Goal: Complete application form: Complete application form

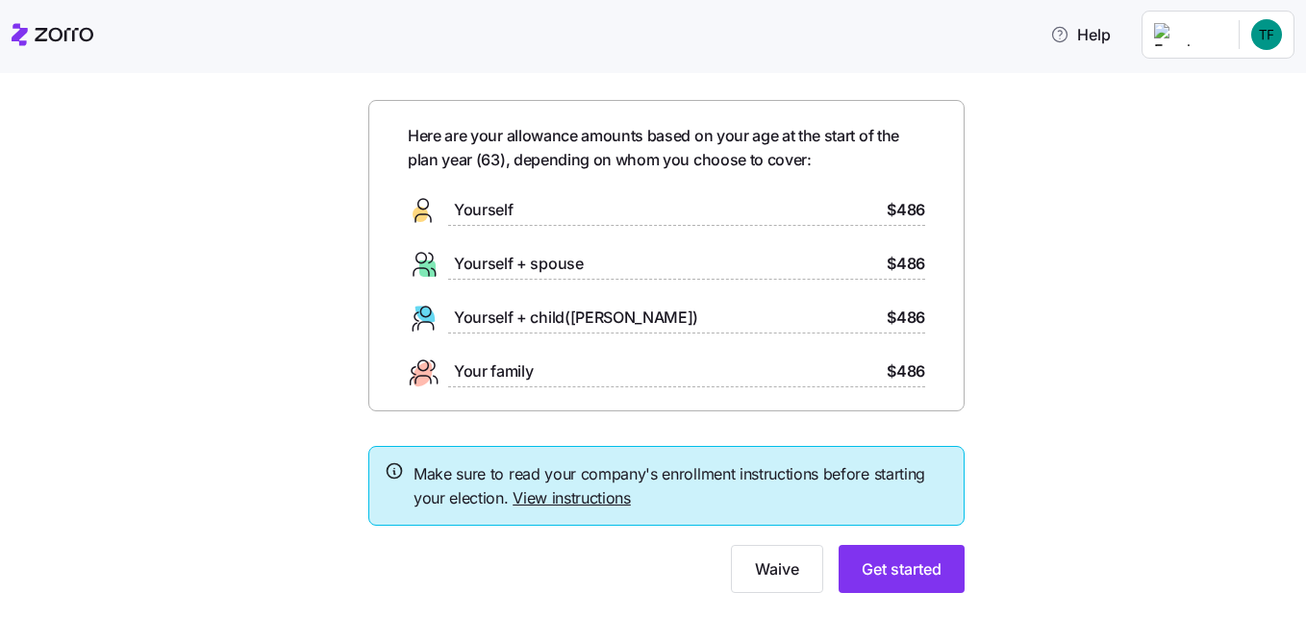
scroll to position [102, 0]
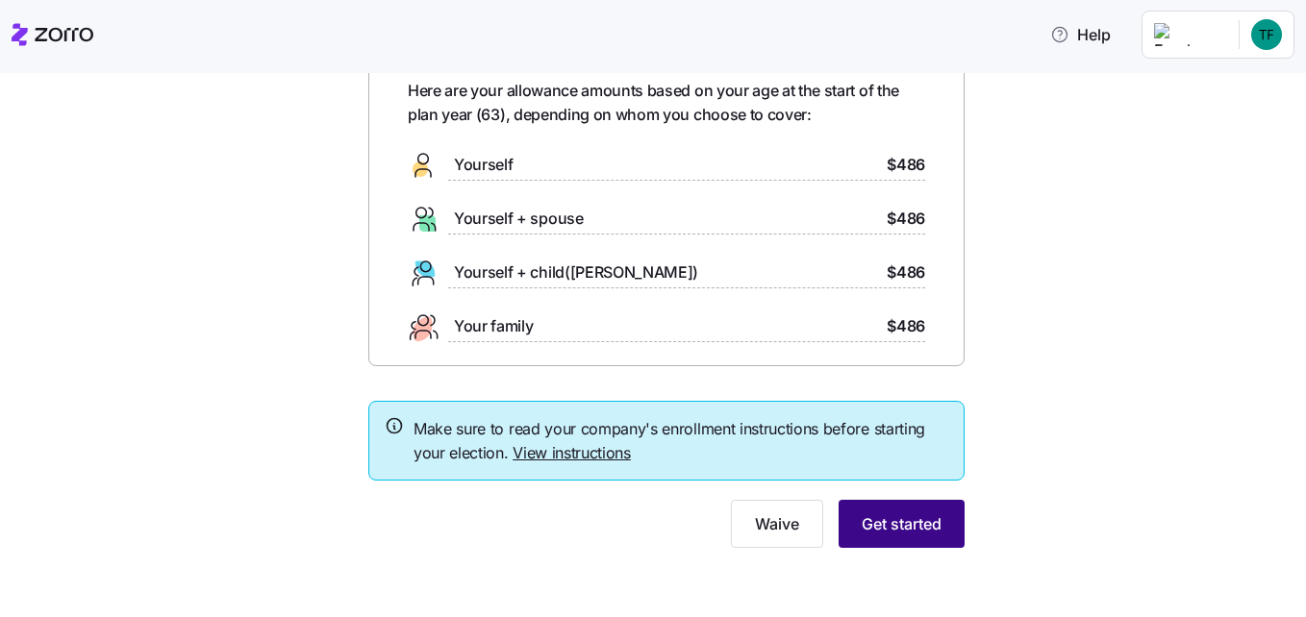
click at [876, 521] on span "Get started" at bounding box center [901, 523] width 80 height 23
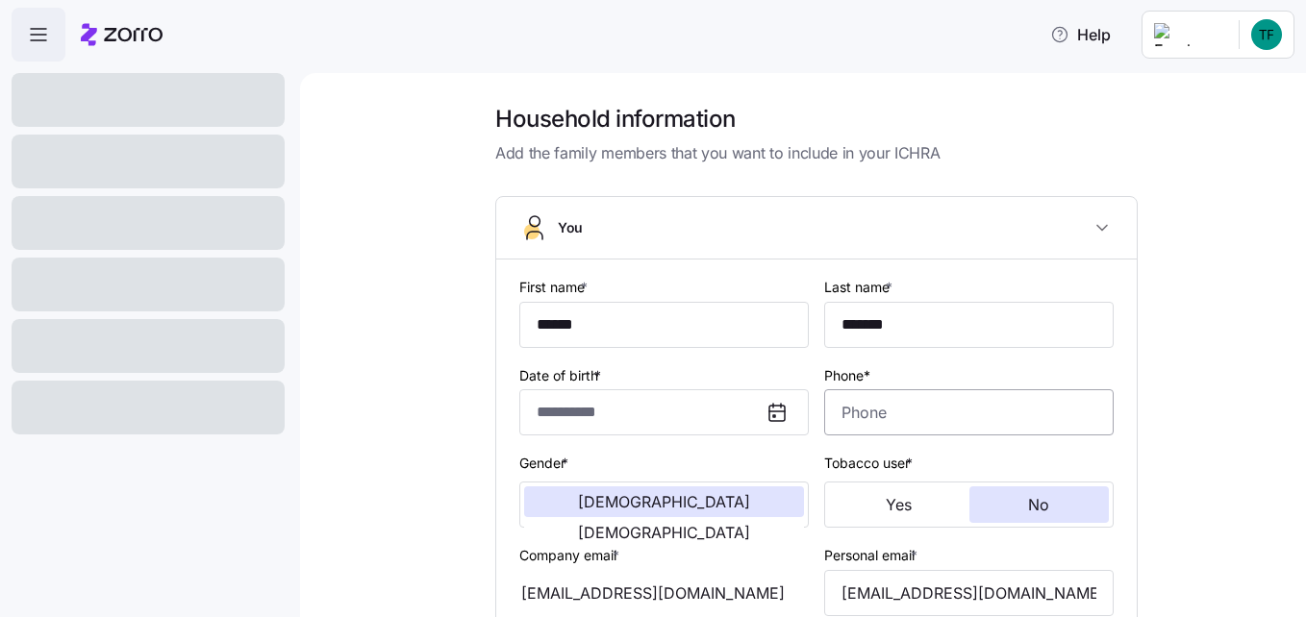
type input "******"
type input "*******"
type input "[EMAIL_ADDRESS][DOMAIN_NAME]"
type input "**********"
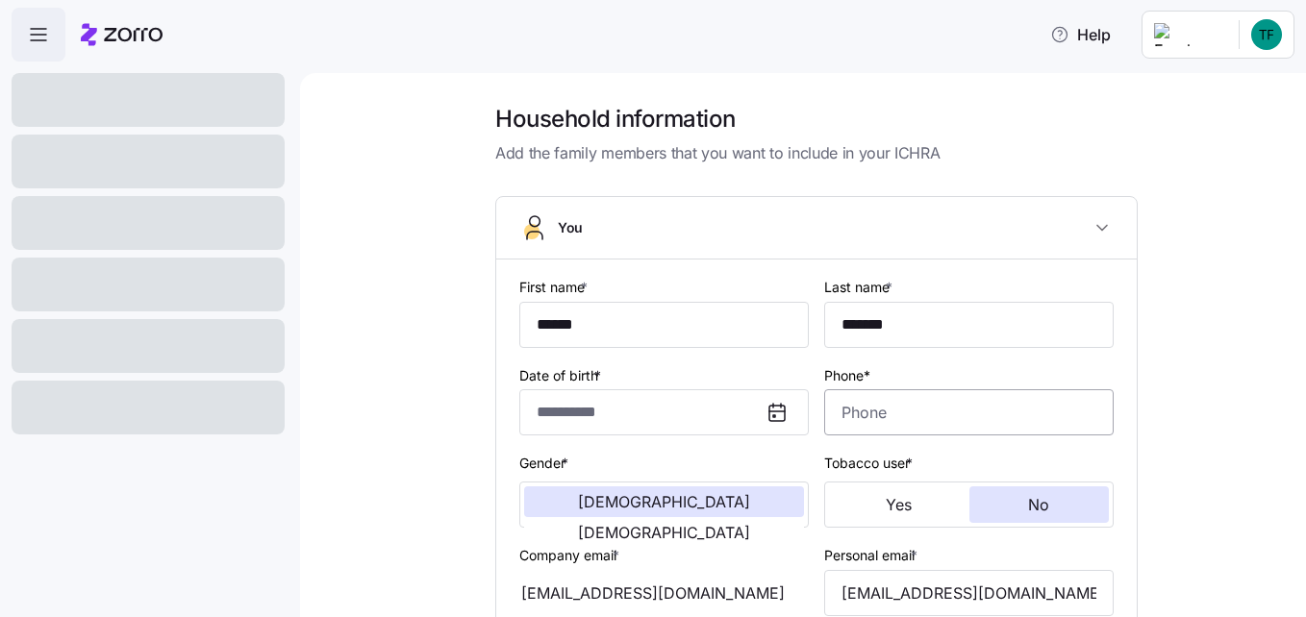
checkbox input "true"
type input "**********"
type input "[PHONE_NUMBER]"
type input "[DEMOGRAPHIC_DATA] citizen"
type input "Single"
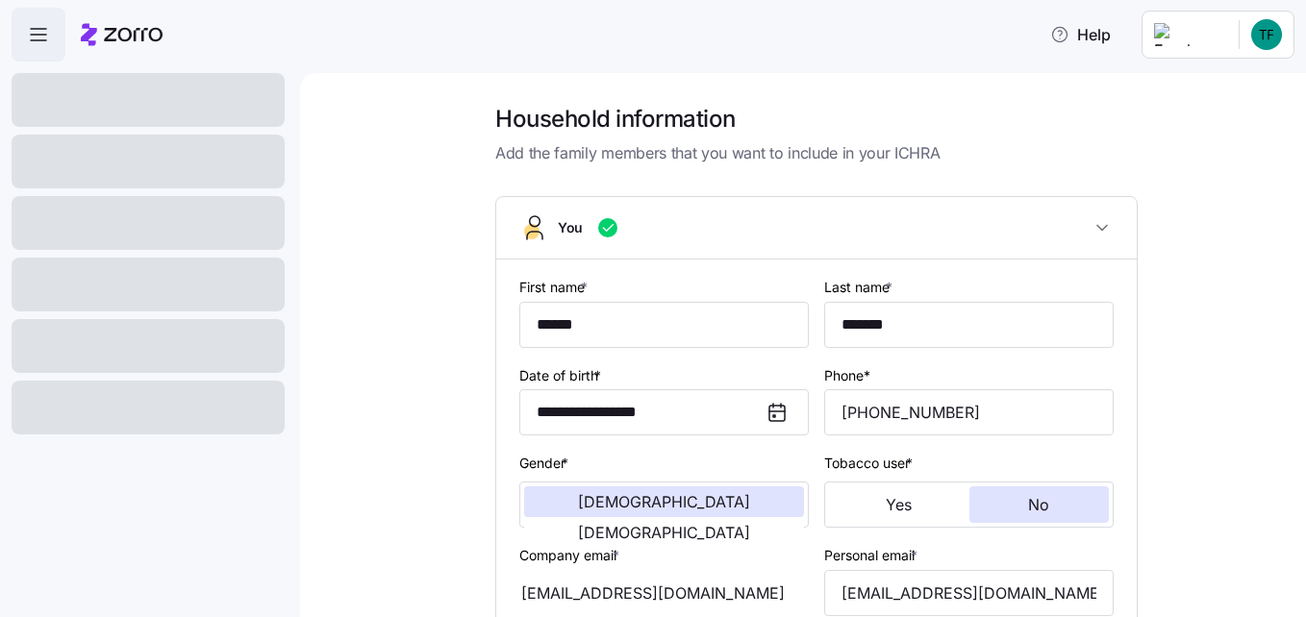
scroll to position [574, 0]
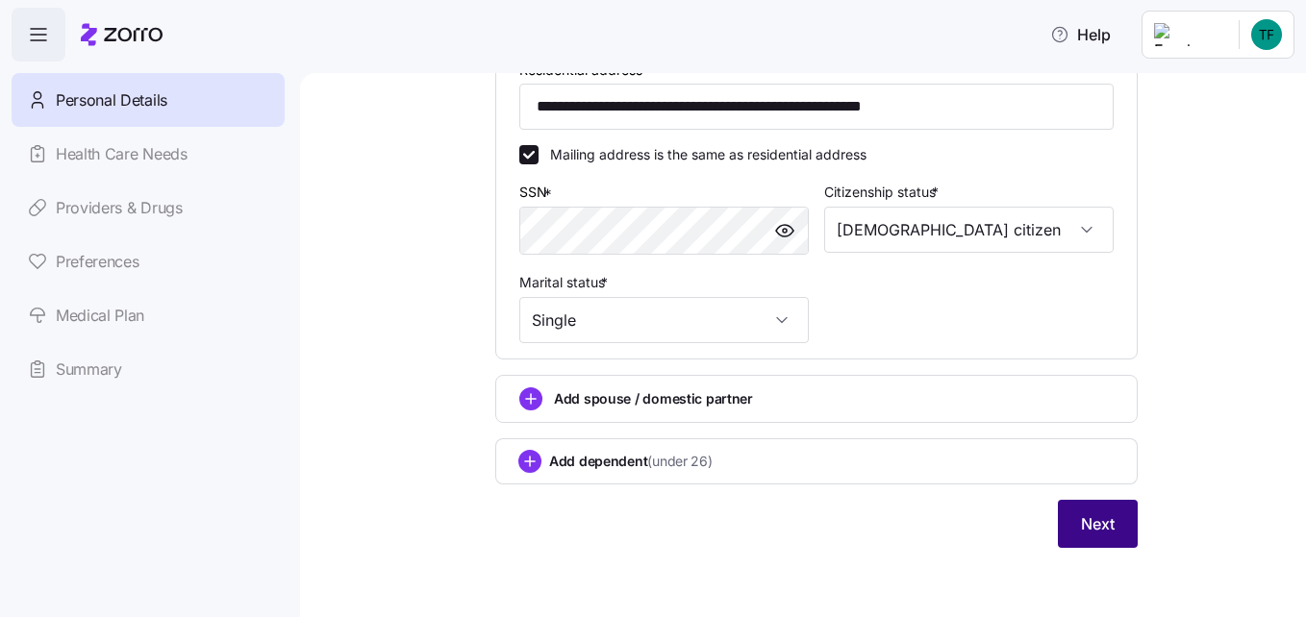
click at [1081, 523] on span "Next" at bounding box center [1098, 523] width 34 height 23
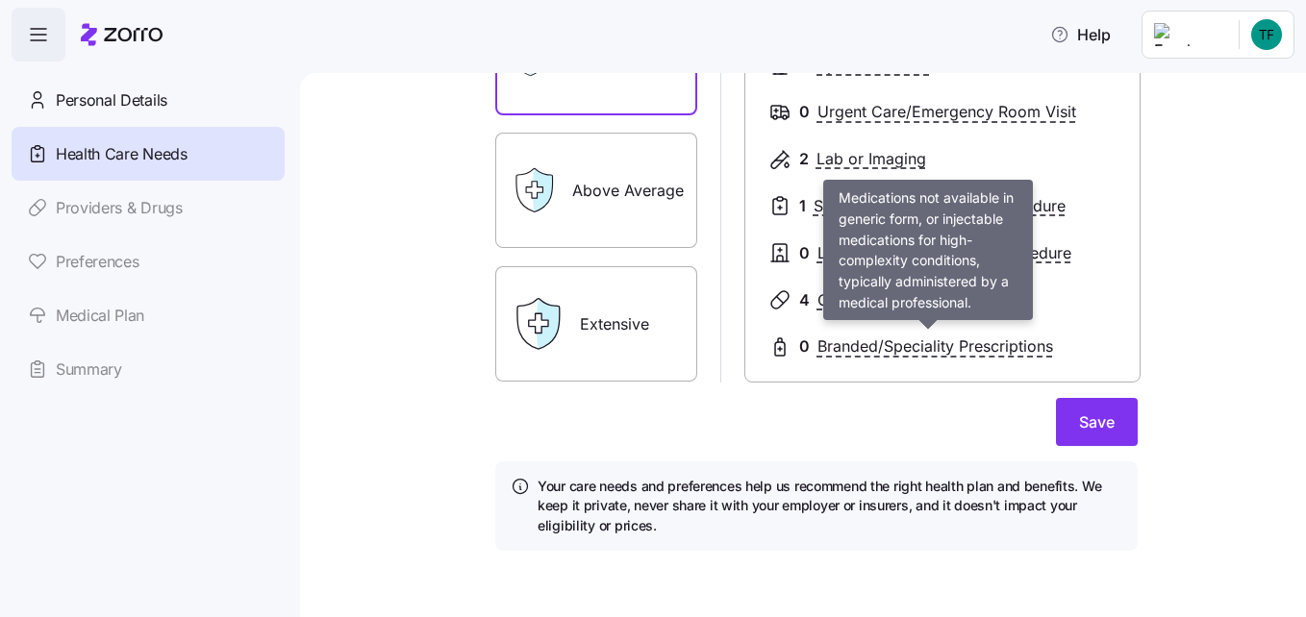
scroll to position [344, 0]
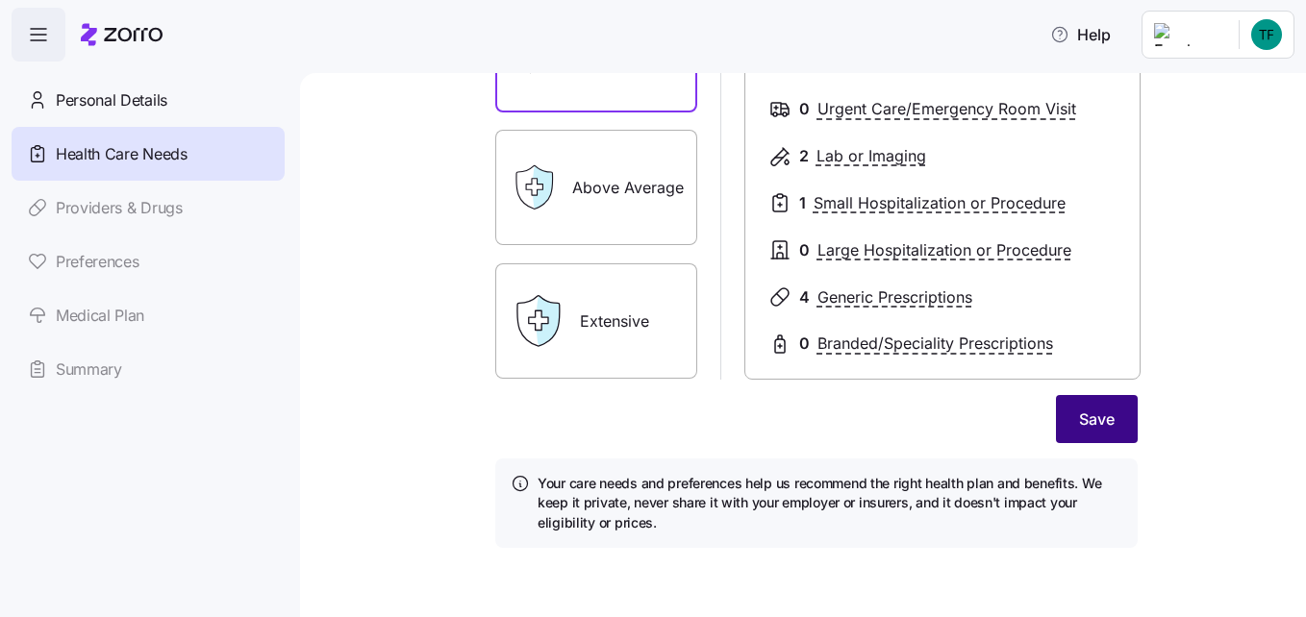
click at [1080, 428] on span "Save" at bounding box center [1097, 419] width 36 height 23
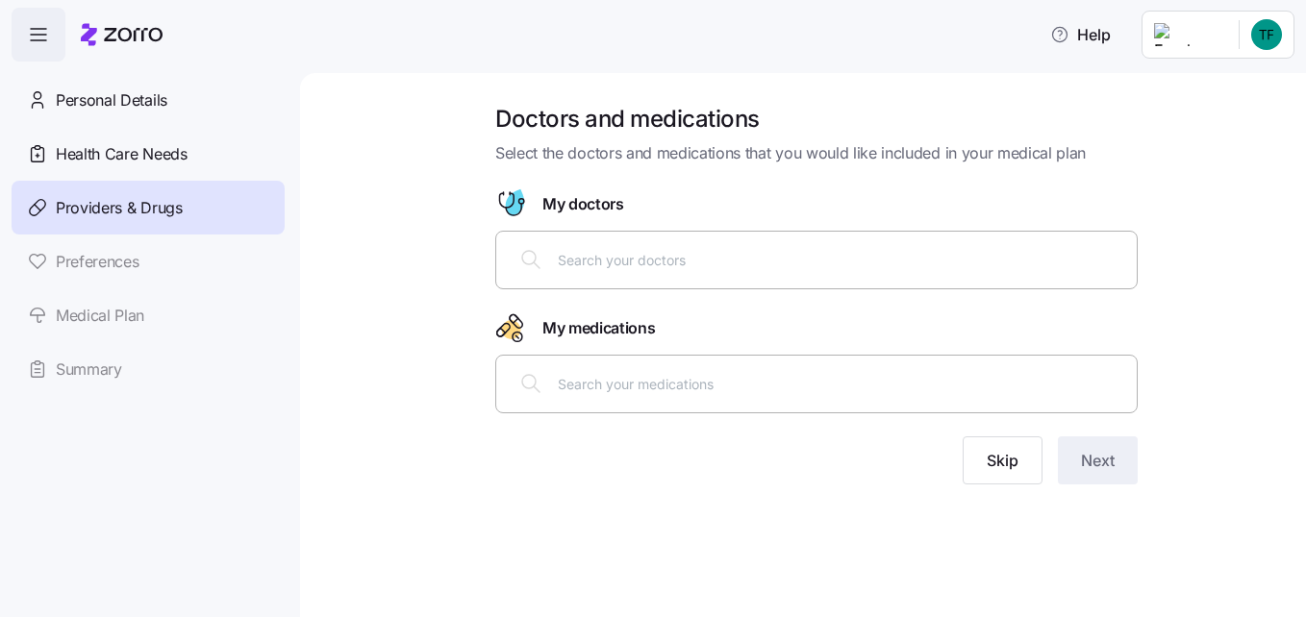
click at [666, 258] on input "text" at bounding box center [841, 259] width 567 height 21
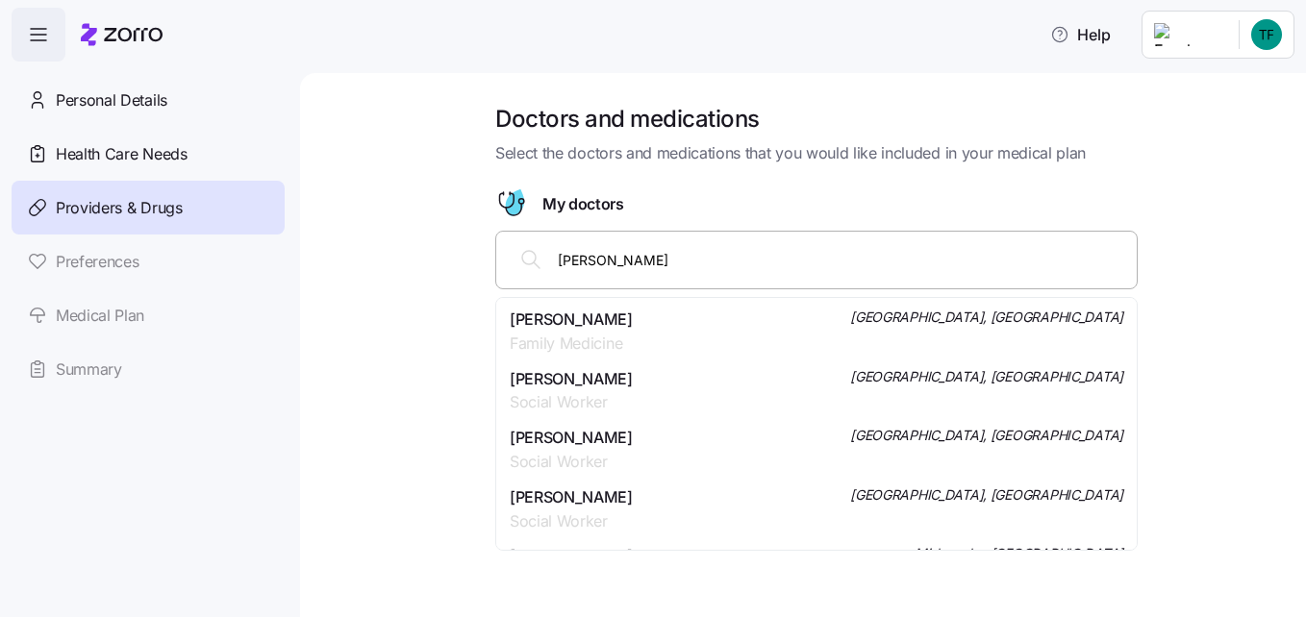
type input "[PERSON_NAME]"
click at [633, 324] on span "[PERSON_NAME]" at bounding box center [571, 320] width 123 height 24
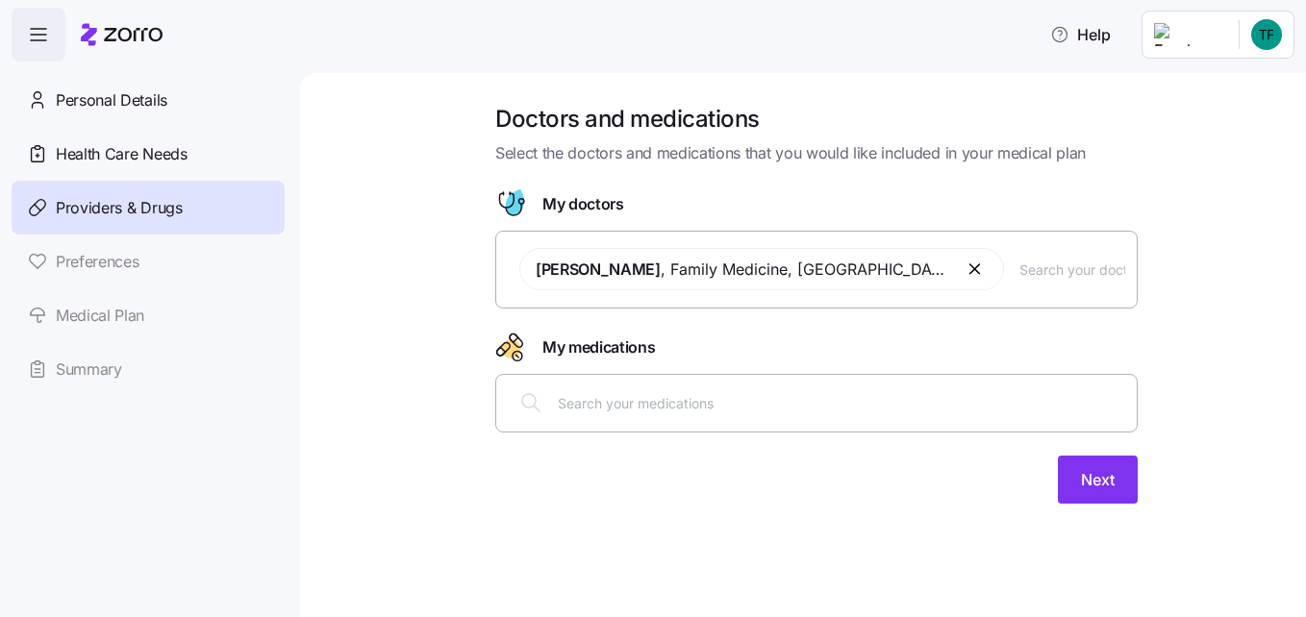
click at [674, 409] on input "text" at bounding box center [841, 402] width 567 height 21
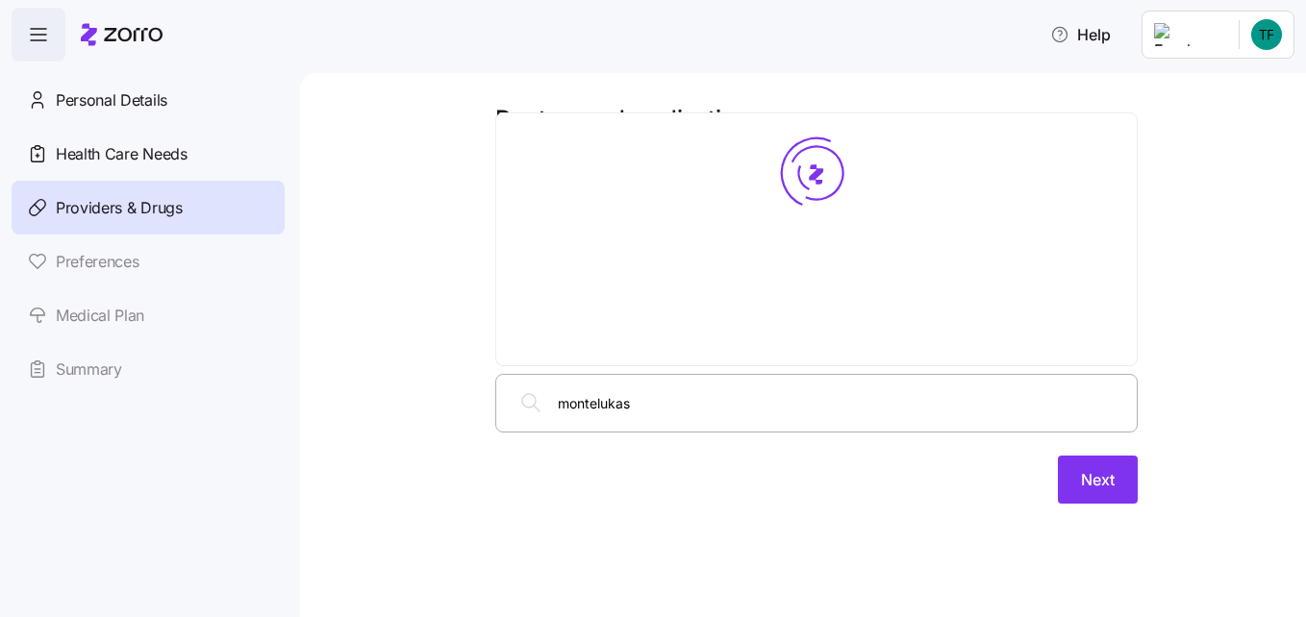
type input "[MEDICAL_DATA]"
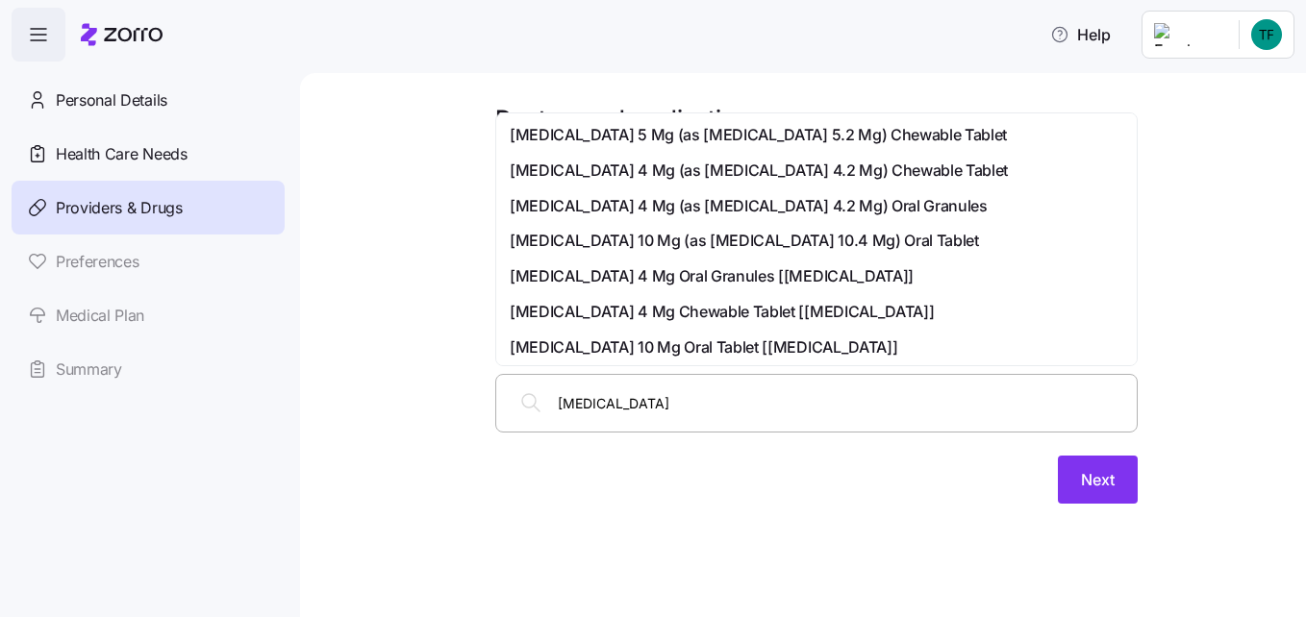
click at [661, 241] on span "[MEDICAL_DATA] 10 Mg (as [MEDICAL_DATA] 10.4 Mg) Oral Tablet" at bounding box center [744, 241] width 469 height 24
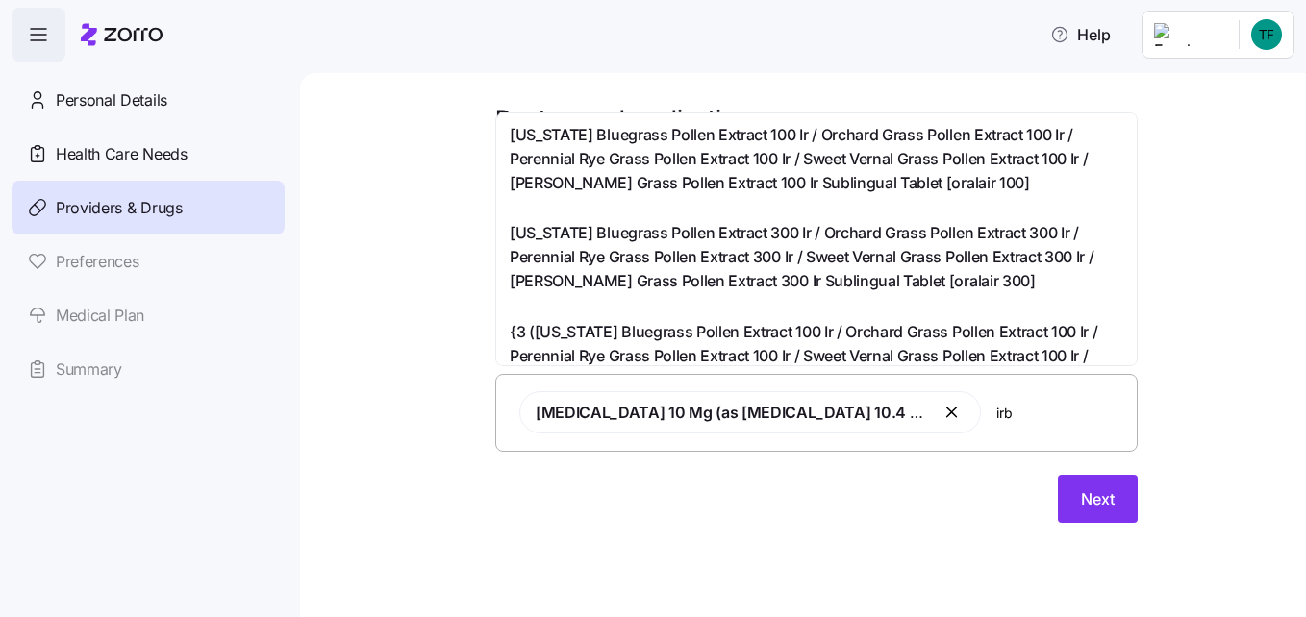
type input "irbe"
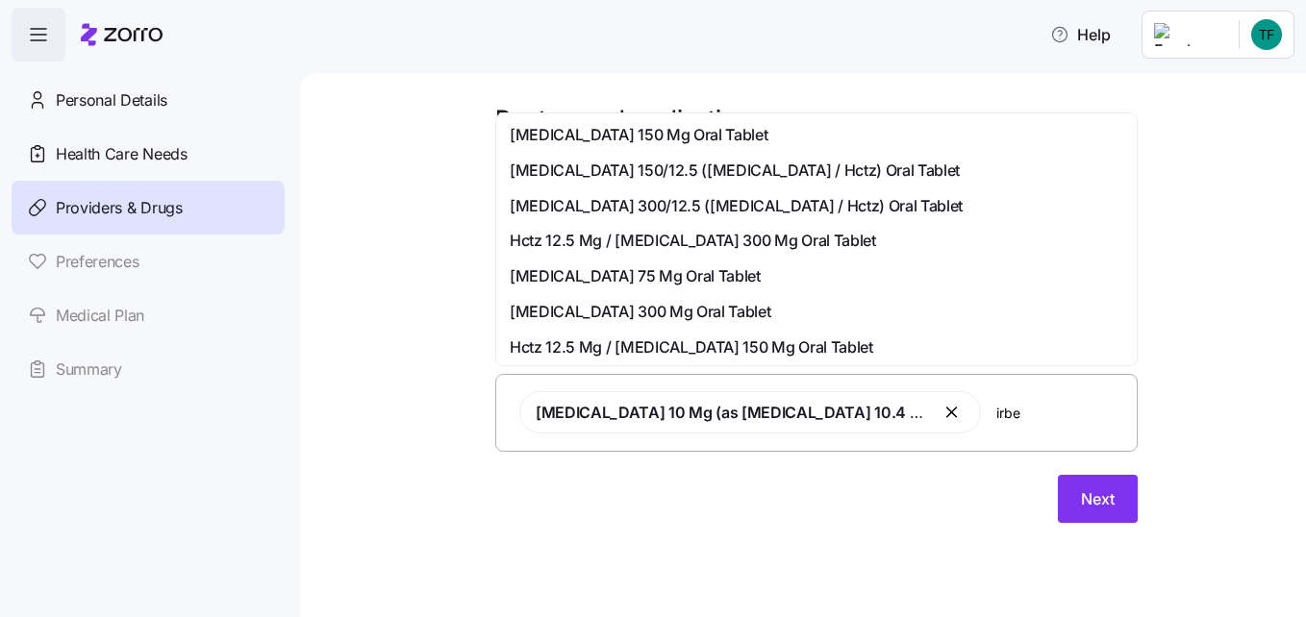
click at [685, 303] on span "[MEDICAL_DATA] 300 Mg Oral Tablet" at bounding box center [640, 312] width 261 height 24
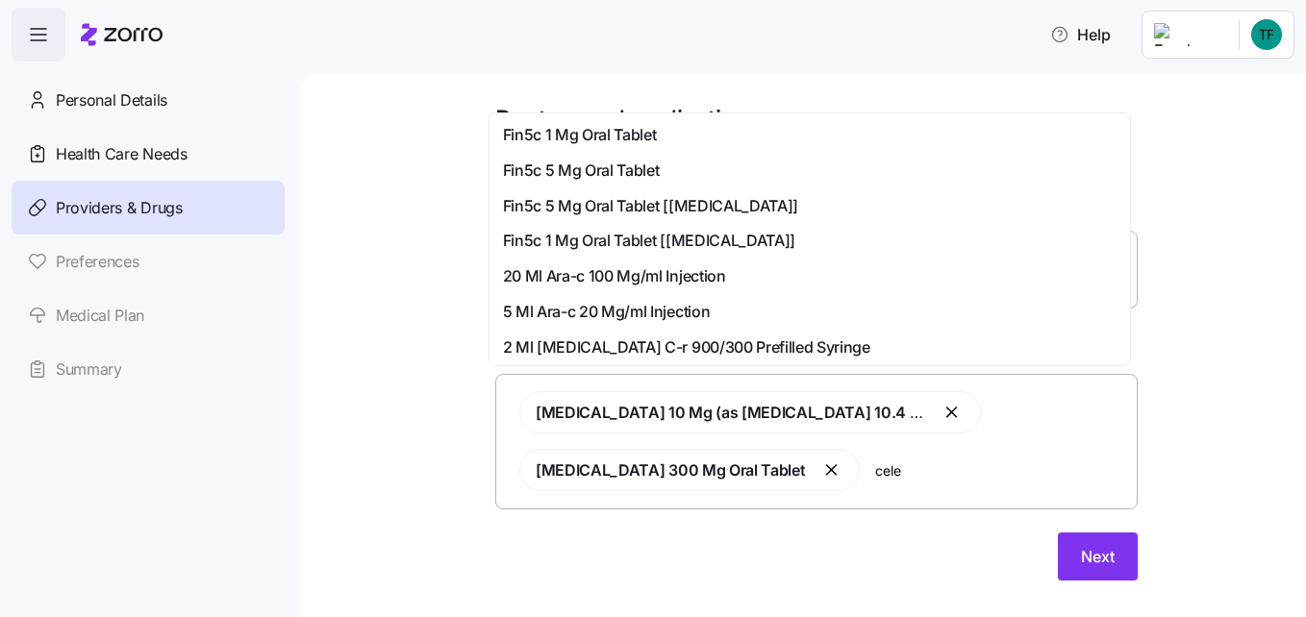
type input "celec"
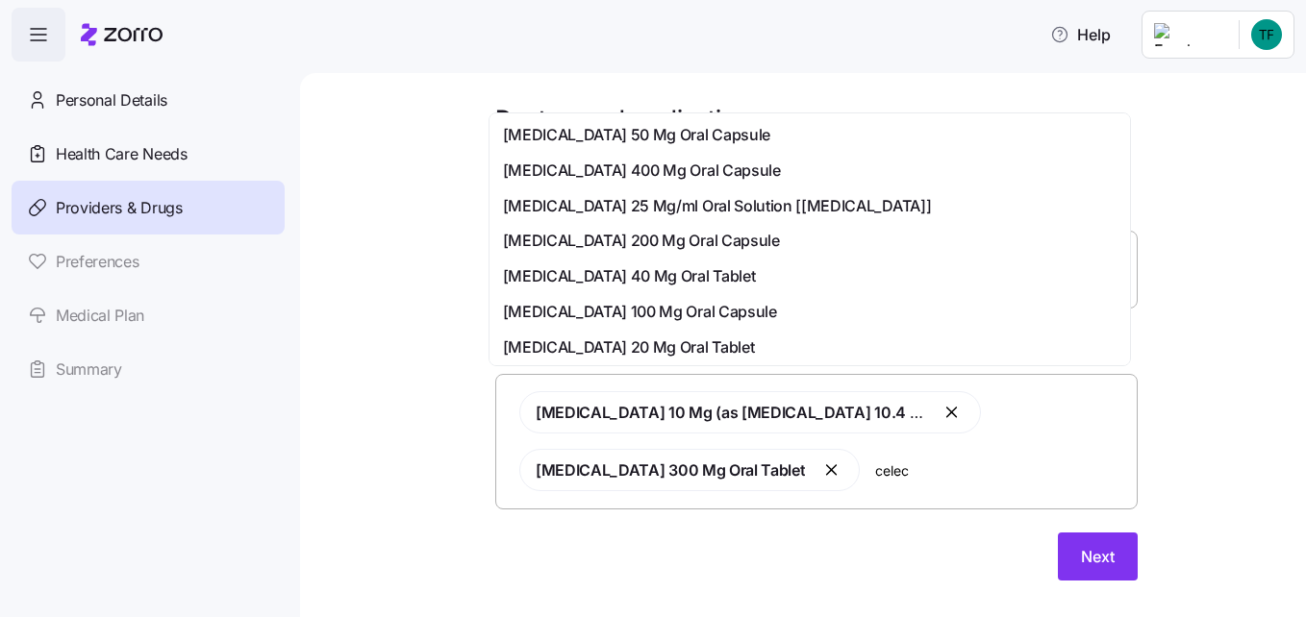
click at [623, 239] on span "[MEDICAL_DATA] 200 Mg Oral Capsule" at bounding box center [641, 241] width 277 height 24
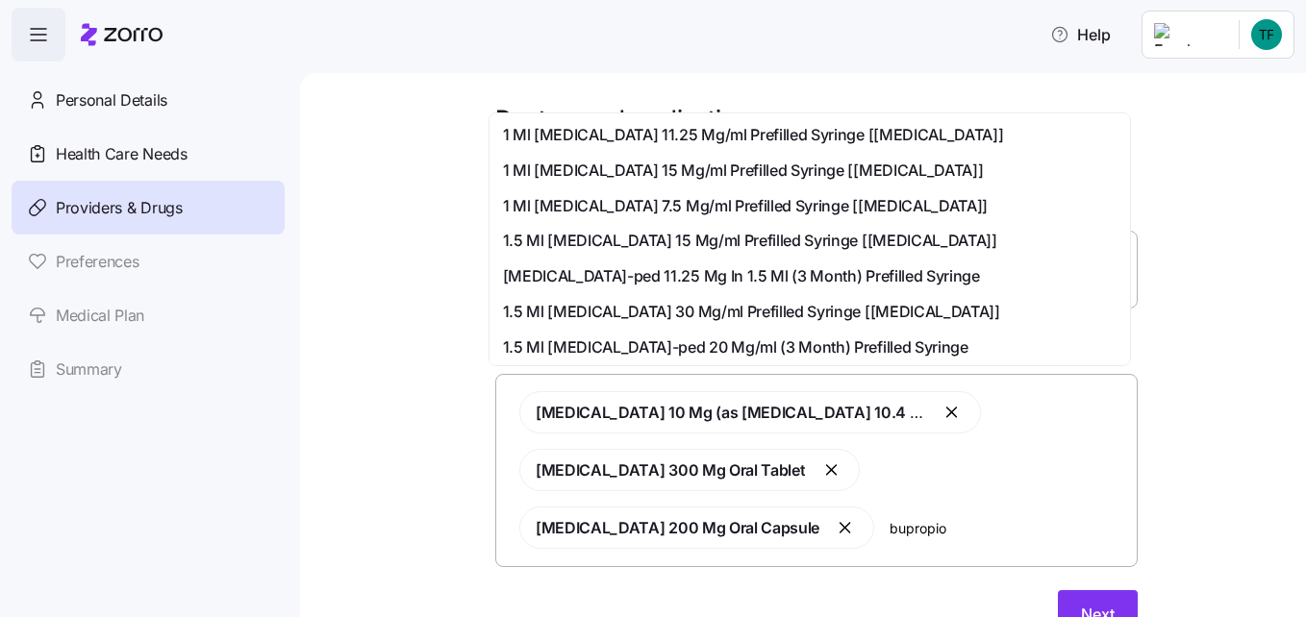
type input "[MEDICAL_DATA]"
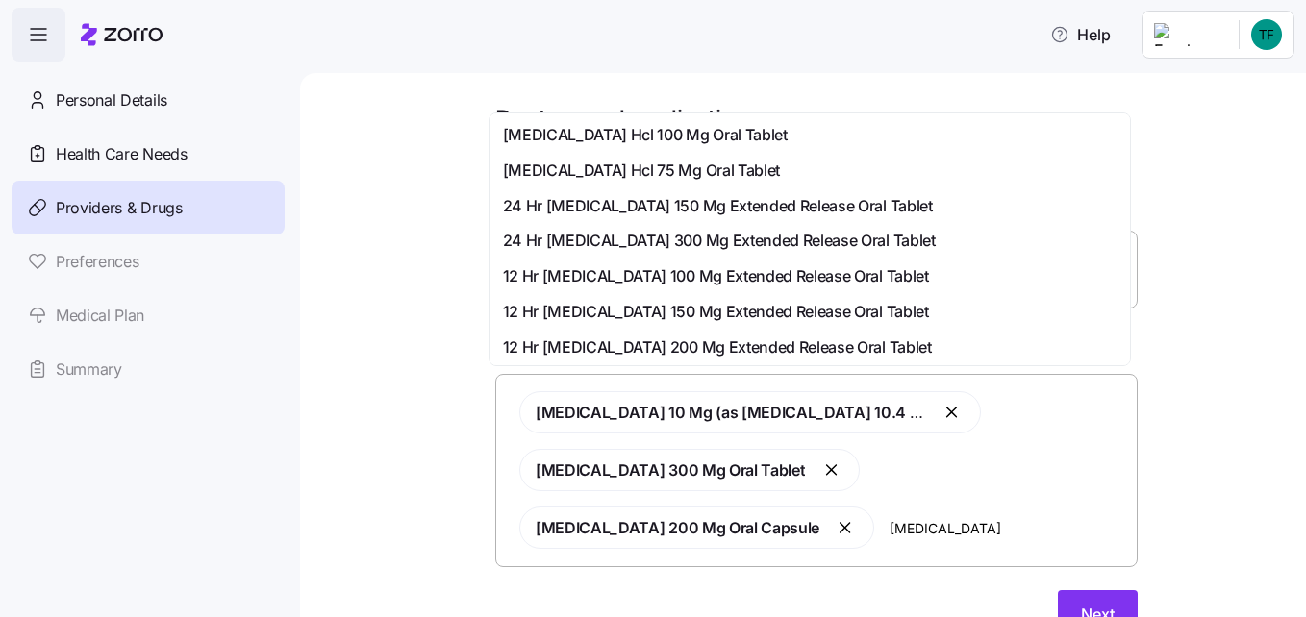
click at [647, 202] on span "24 Hr [MEDICAL_DATA] 150 Mg Extended Release Oral Tablet" at bounding box center [718, 206] width 430 height 24
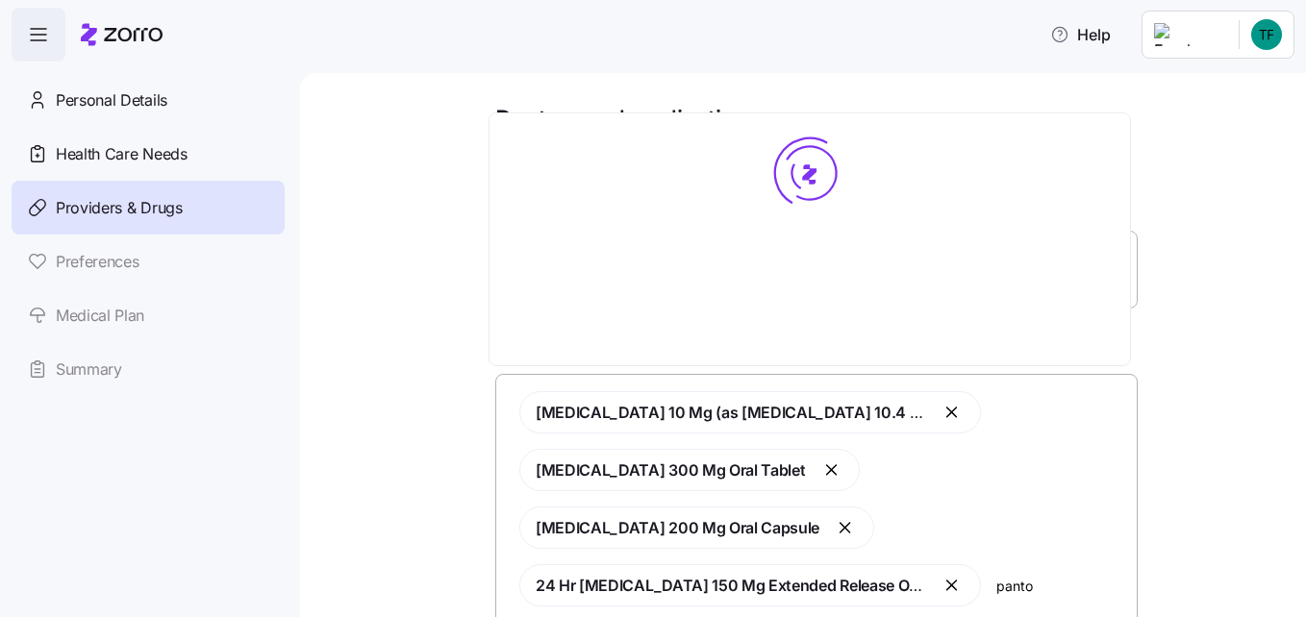
type input "pantop"
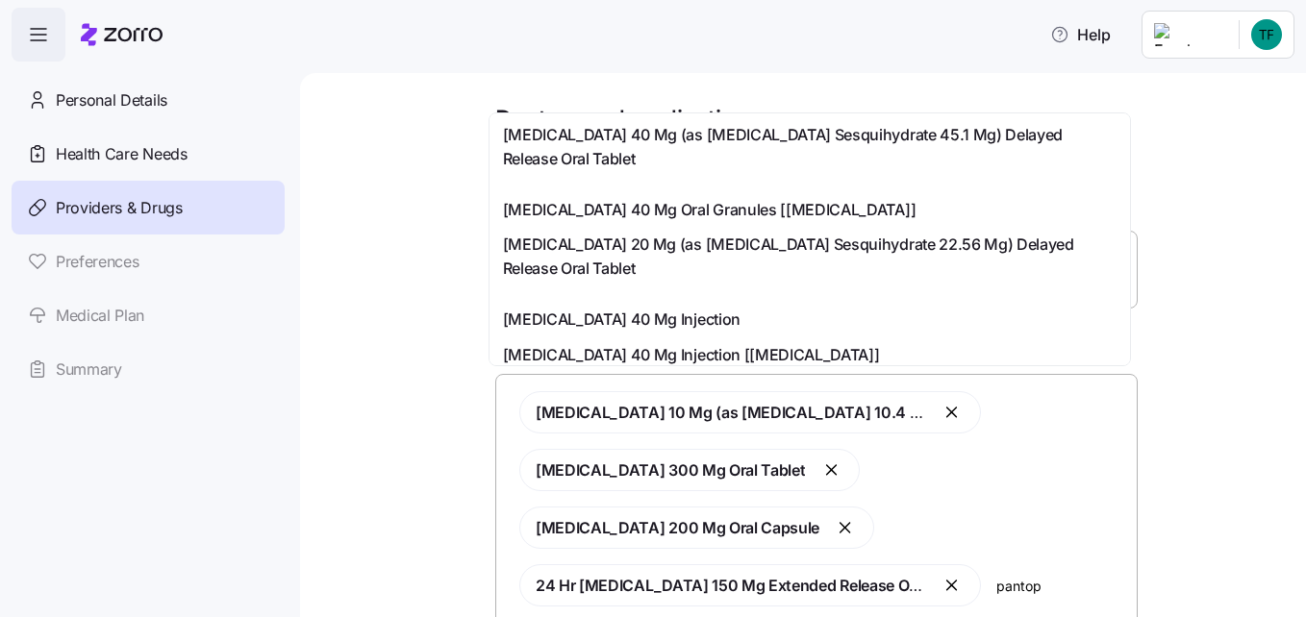
click at [741, 211] on span "[MEDICAL_DATA] 40 Mg Oral Granules [[MEDICAL_DATA]]" at bounding box center [709, 210] width 413 height 24
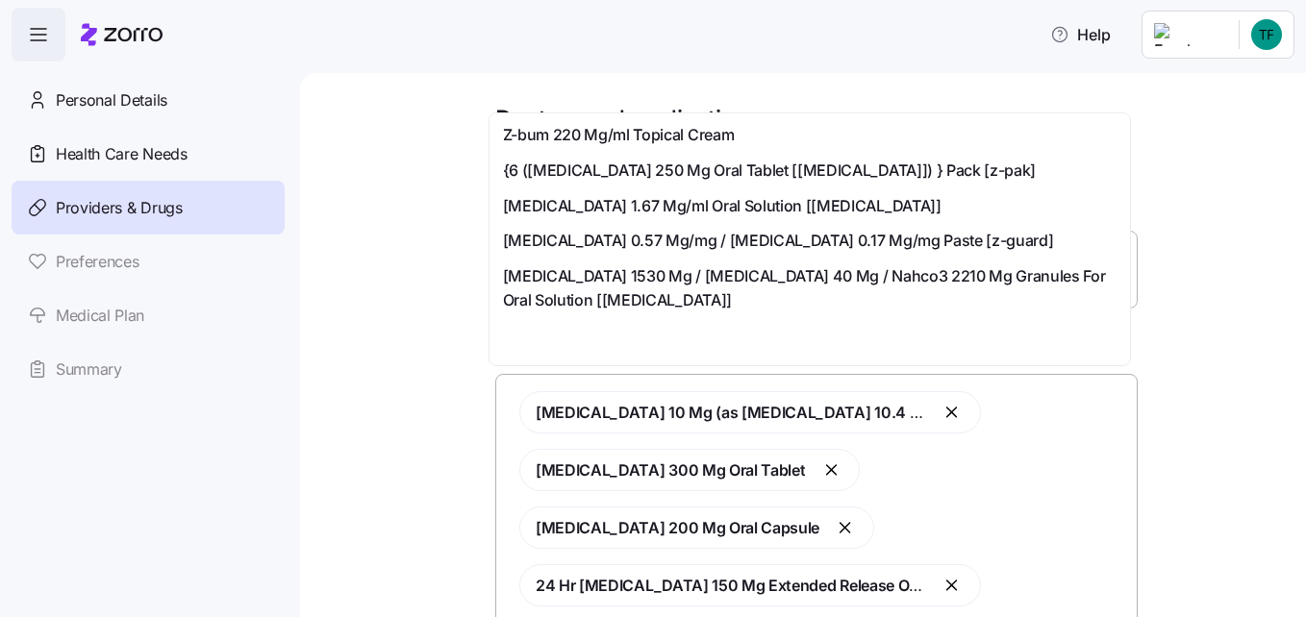
type input "z"
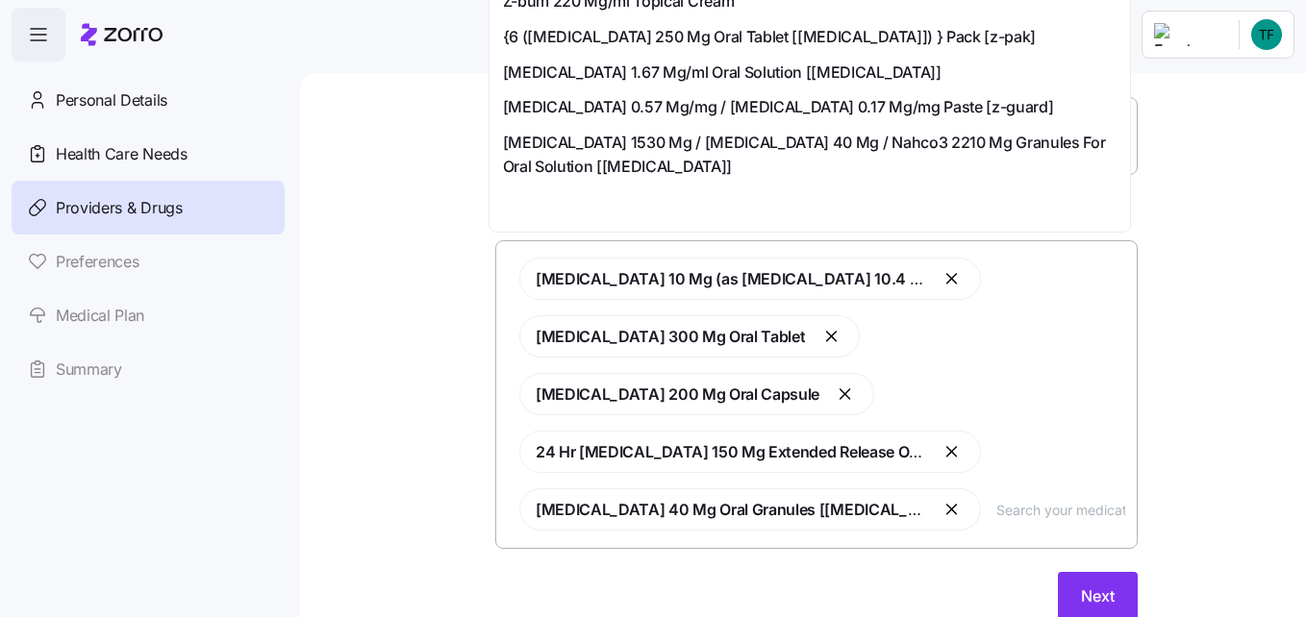
scroll to position [148, 0]
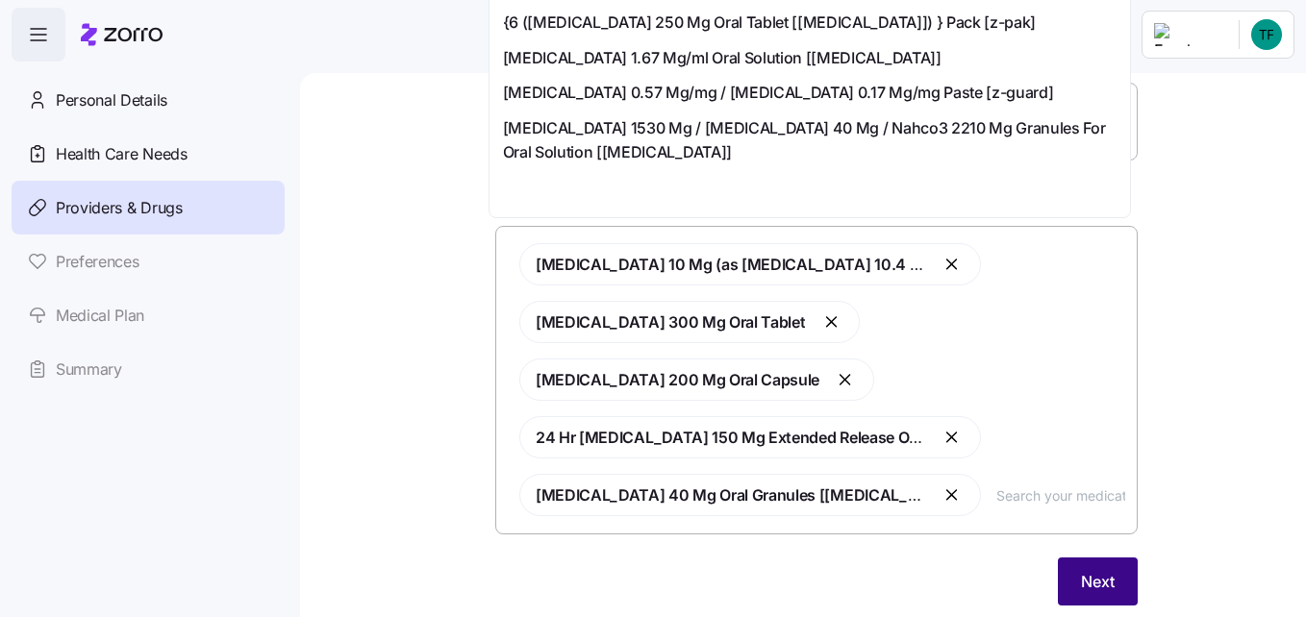
click at [1081, 570] on span "Next" at bounding box center [1098, 581] width 34 height 23
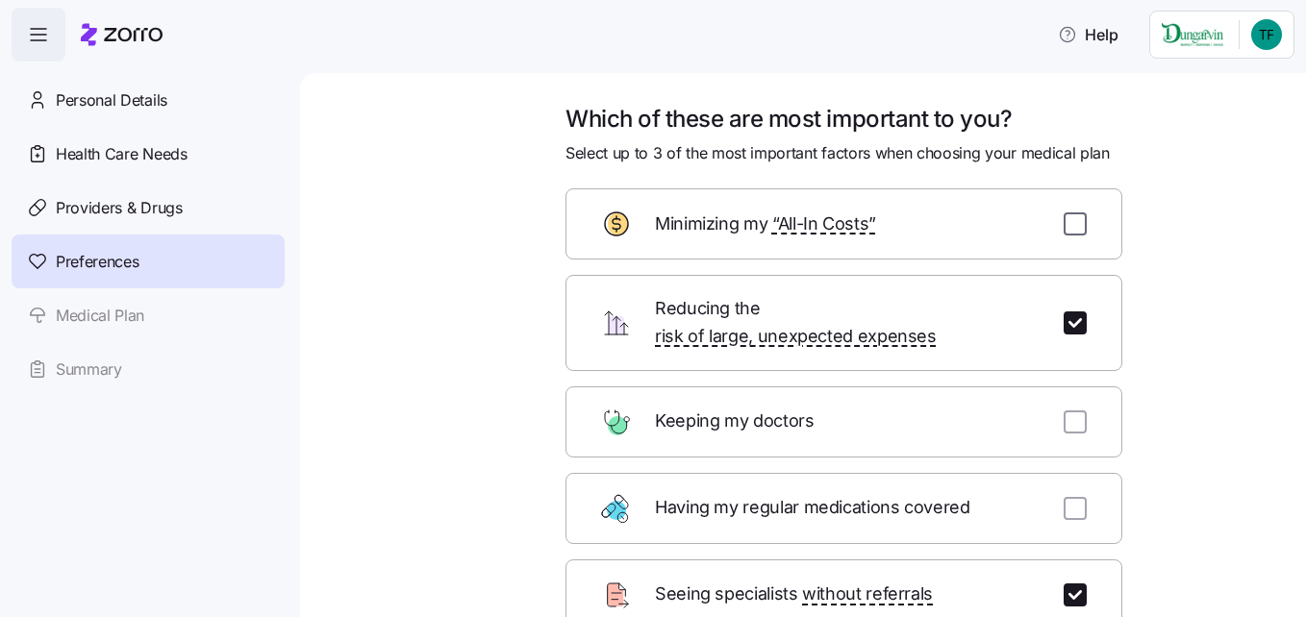
click at [1064, 228] on input "checkbox" at bounding box center [1074, 223] width 23 height 23
checkbox input "true"
click at [1068, 584] on input "checkbox" at bounding box center [1074, 595] width 23 height 23
checkbox input "false"
click at [1067, 411] on input "checkbox" at bounding box center [1074, 422] width 23 height 23
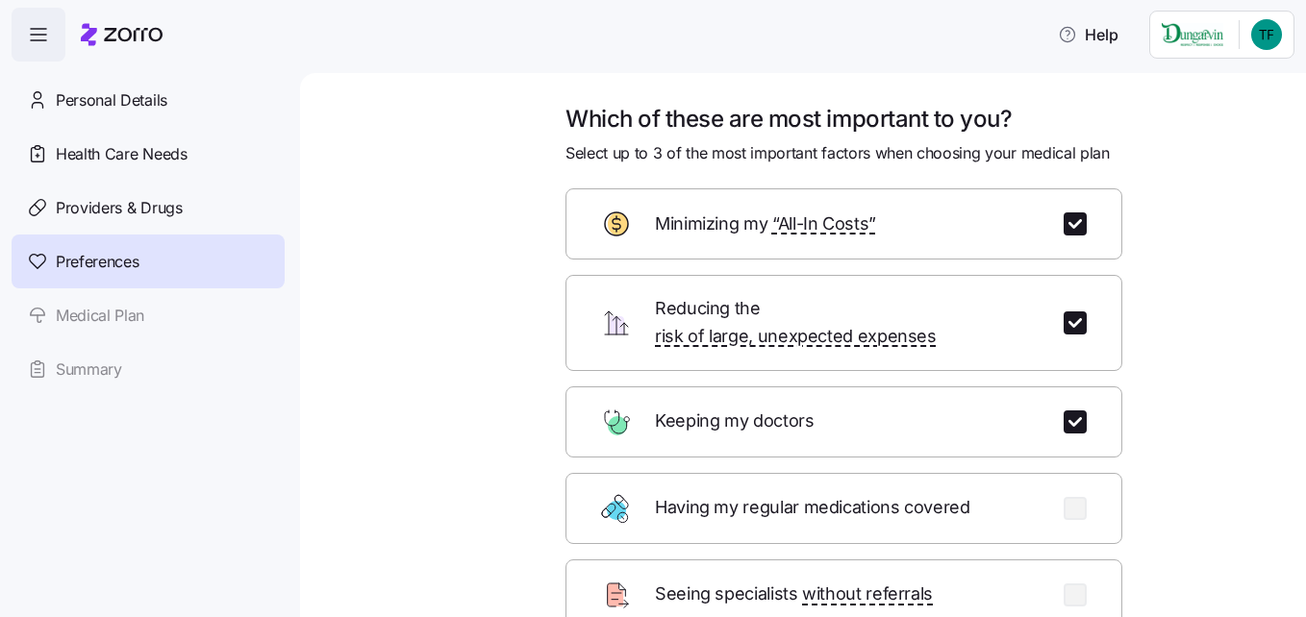
click at [943, 494] on span "Having my regular medications covered" at bounding box center [814, 508] width 319 height 28
click at [1065, 411] on input "checkbox" at bounding box center [1074, 422] width 23 height 23
checkbox input "false"
click at [1065, 497] on input "checkbox" at bounding box center [1074, 508] width 23 height 23
checkbox input "true"
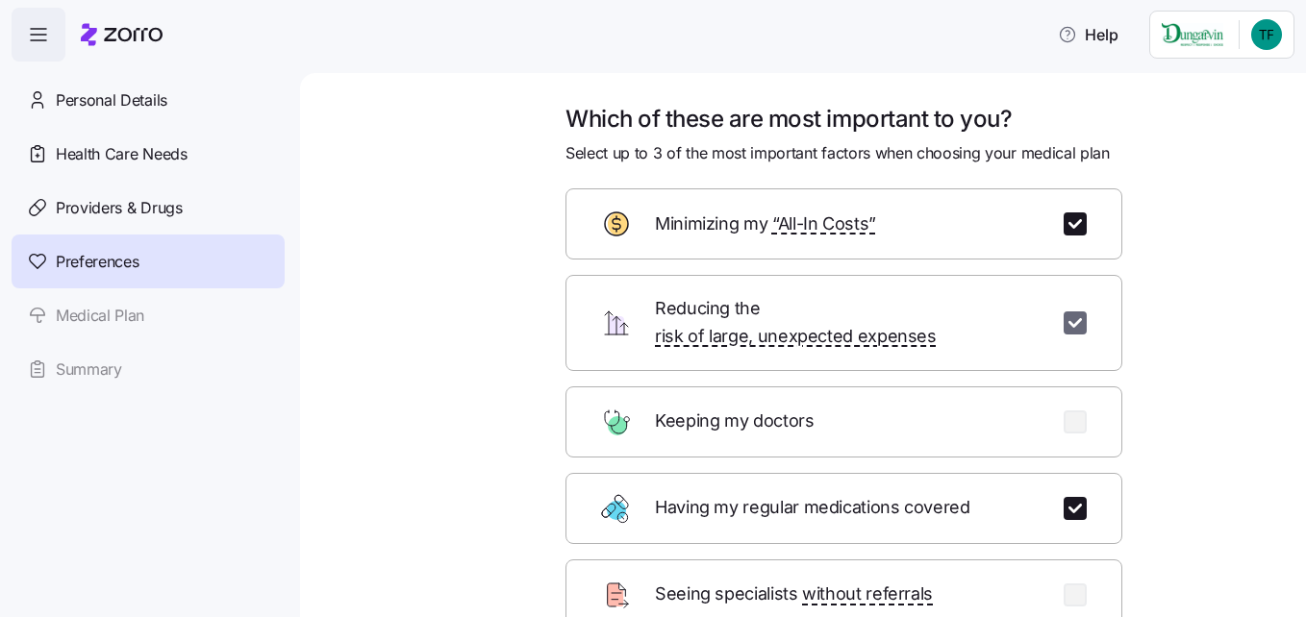
click at [1066, 313] on input "checkbox" at bounding box center [1074, 323] width 23 height 23
checkbox input "false"
click at [1064, 411] on input "checkbox" at bounding box center [1074, 422] width 23 height 23
checkbox input "true"
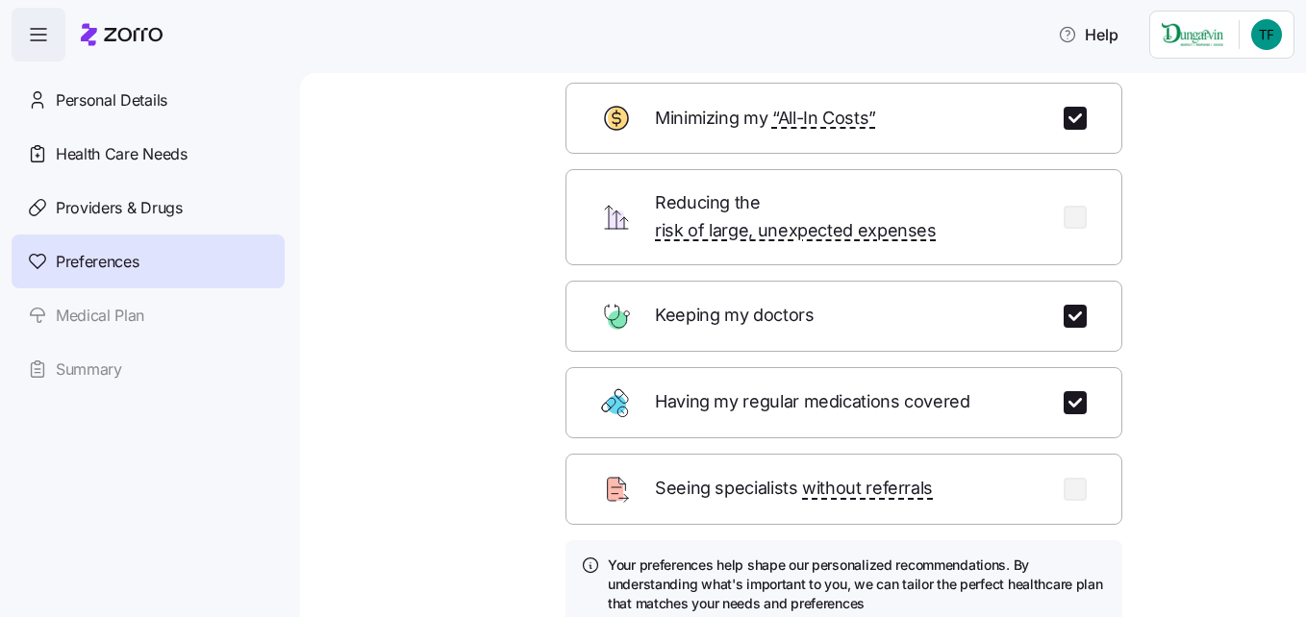
scroll to position [253, 0]
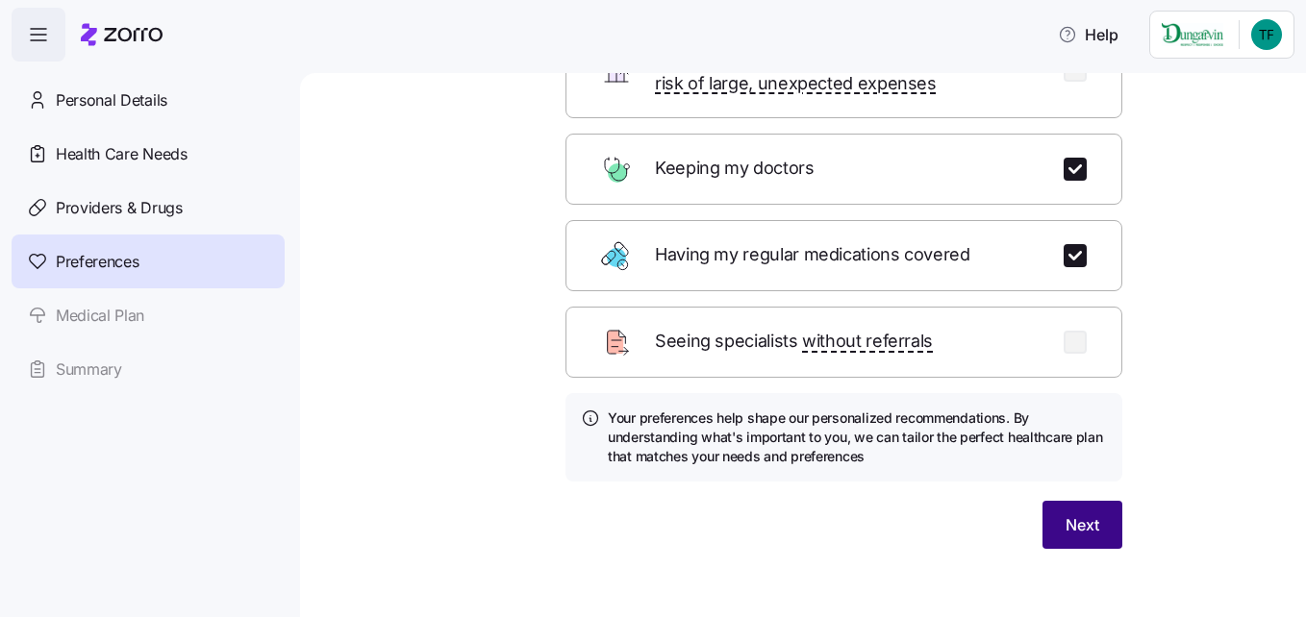
click at [1081, 513] on span "Next" at bounding box center [1082, 524] width 34 height 23
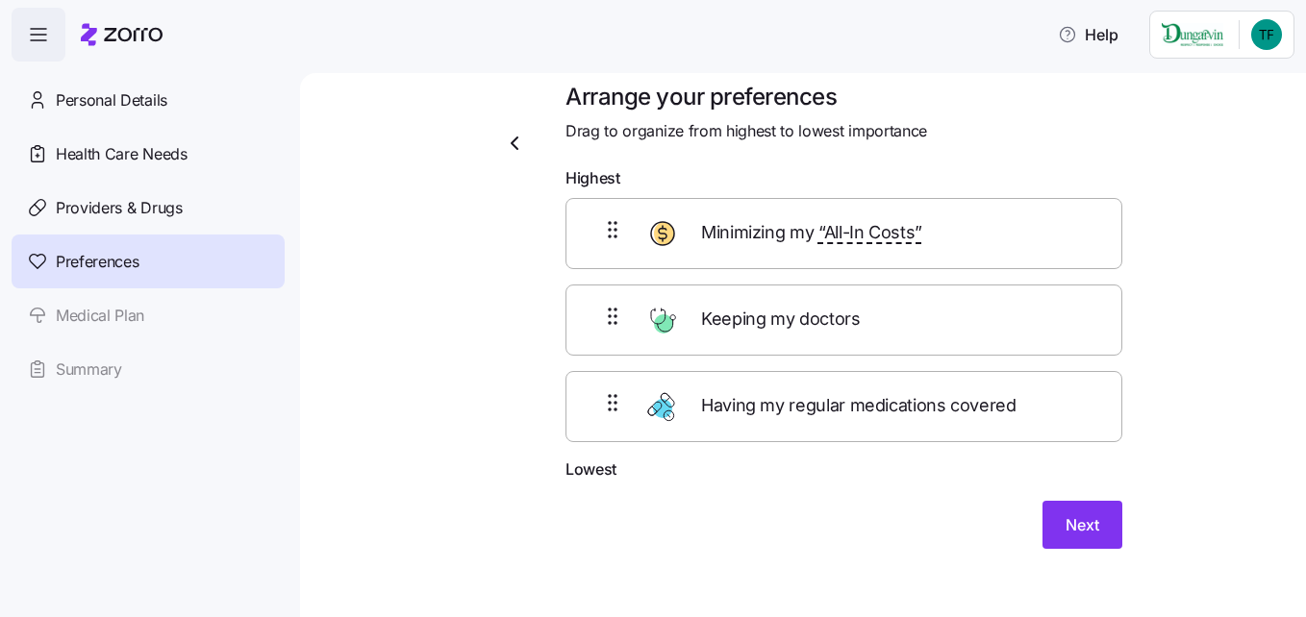
scroll to position [0, 0]
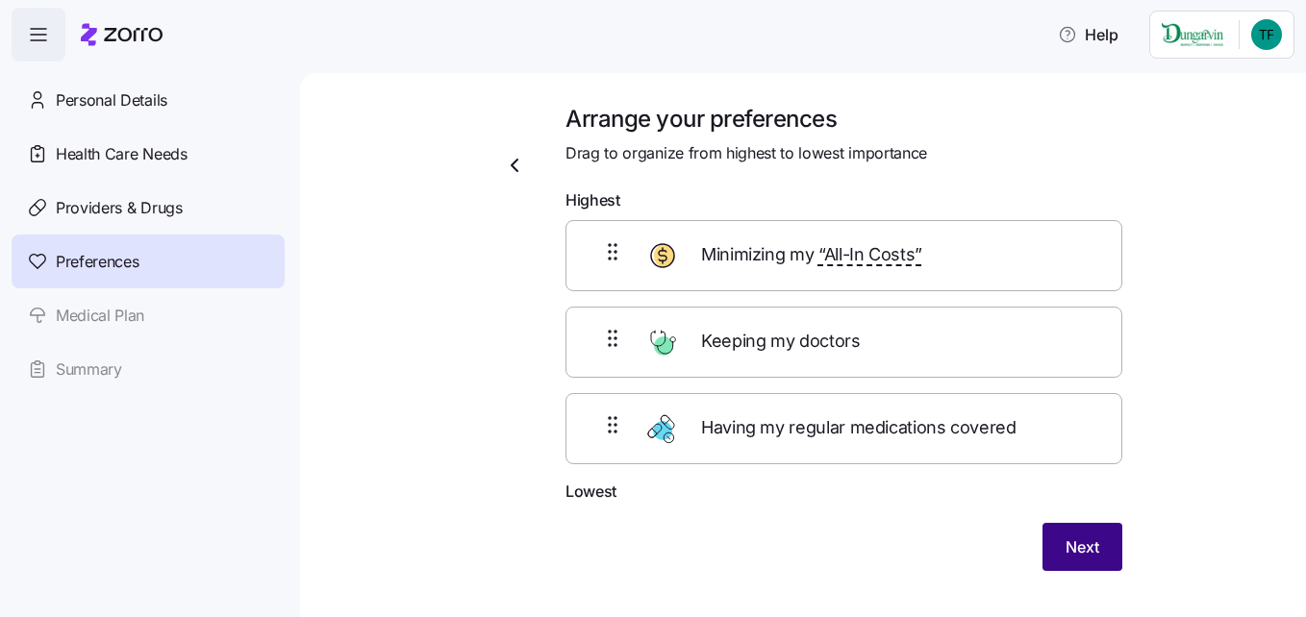
click at [1074, 539] on span "Next" at bounding box center [1082, 547] width 34 height 23
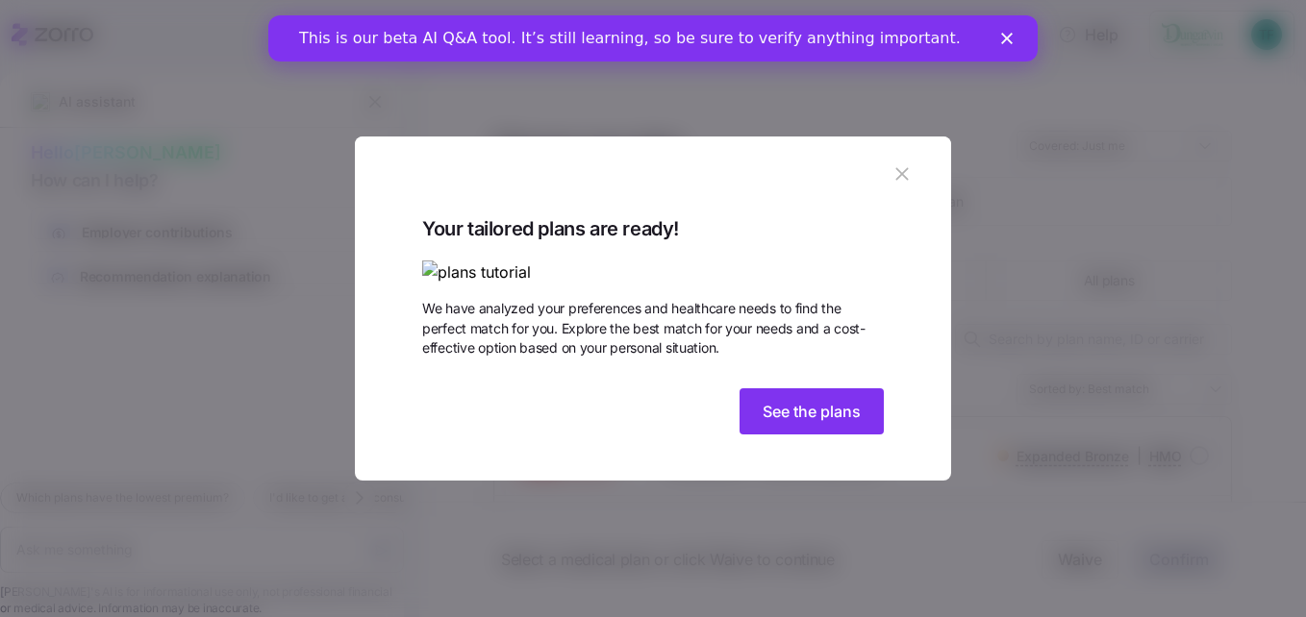
click at [747, 261] on img at bounding box center [652, 273] width 461 height 24
click at [792, 423] on span "See the plans" at bounding box center [811, 411] width 98 height 23
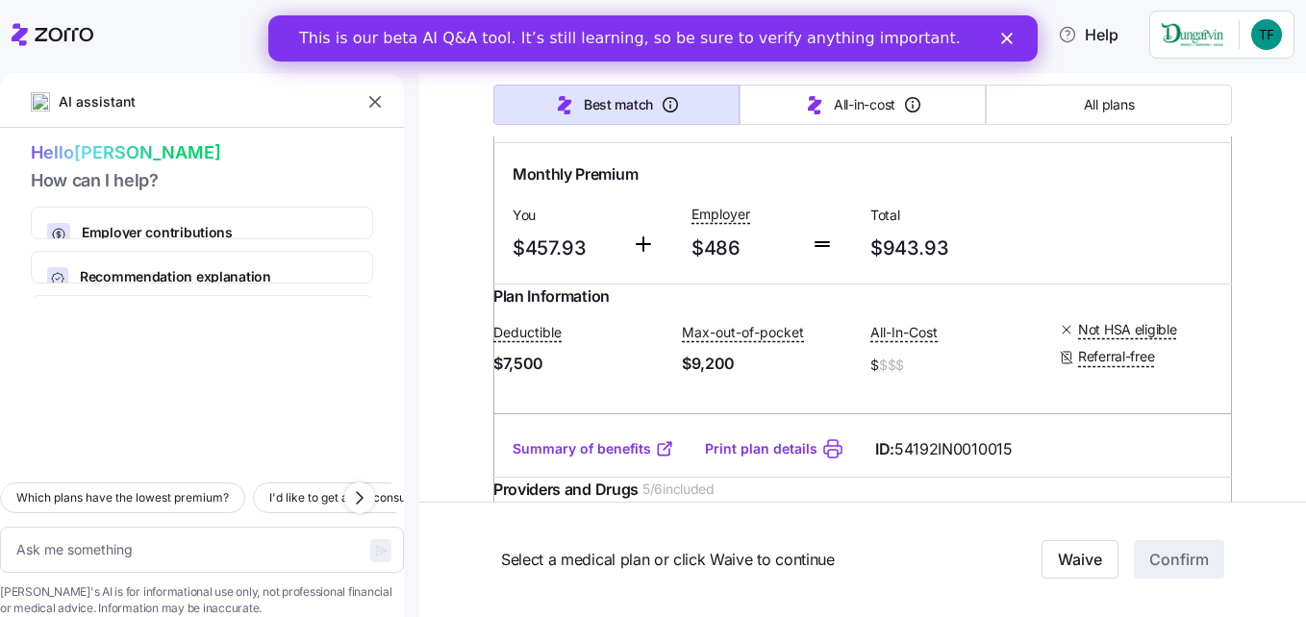
scroll to position [2211, 0]
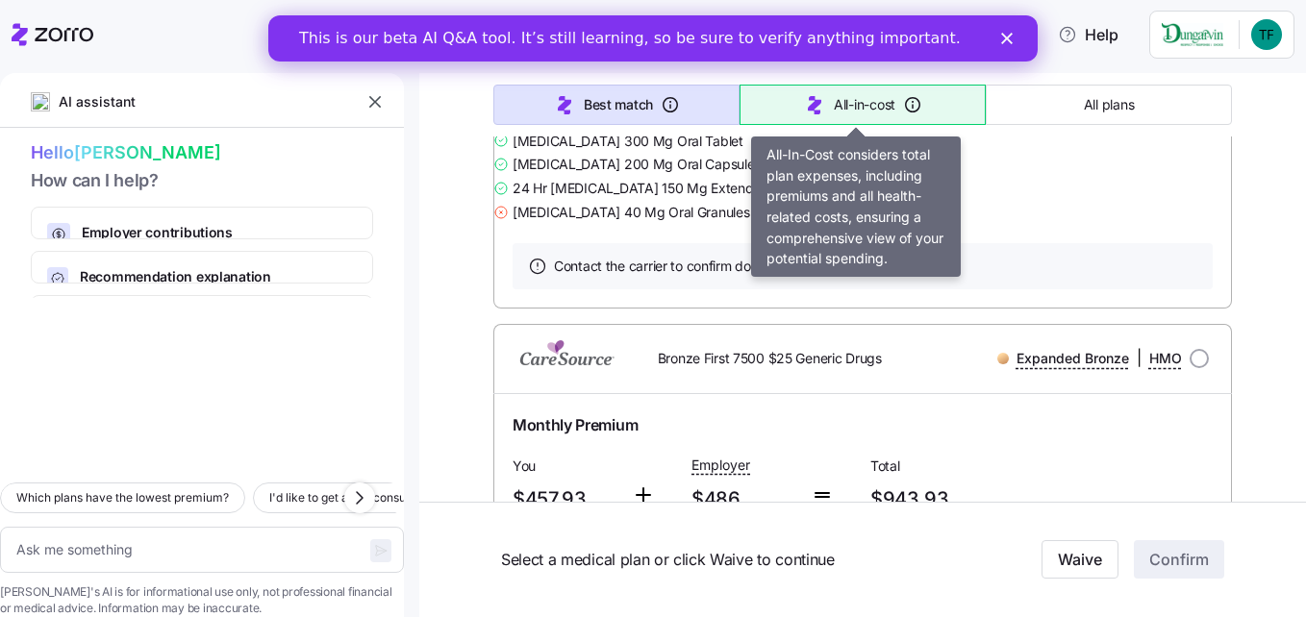
click at [873, 99] on span "All-in-cost" at bounding box center [865, 104] width 62 height 19
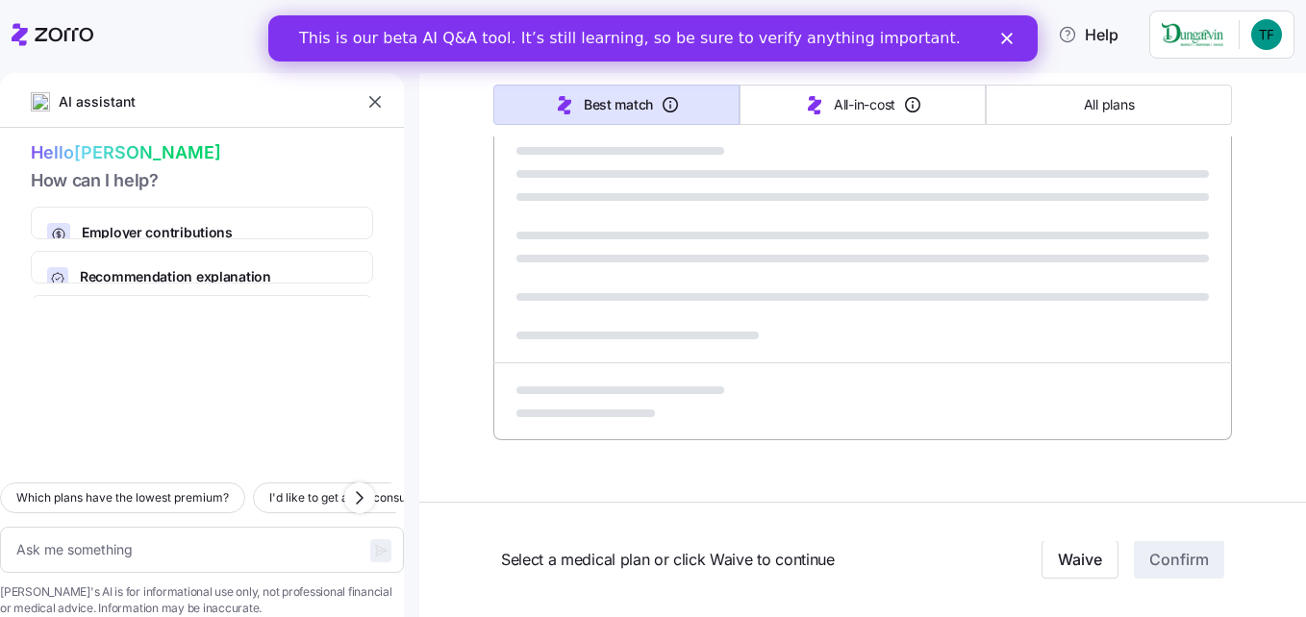
scroll to position [1251, 0]
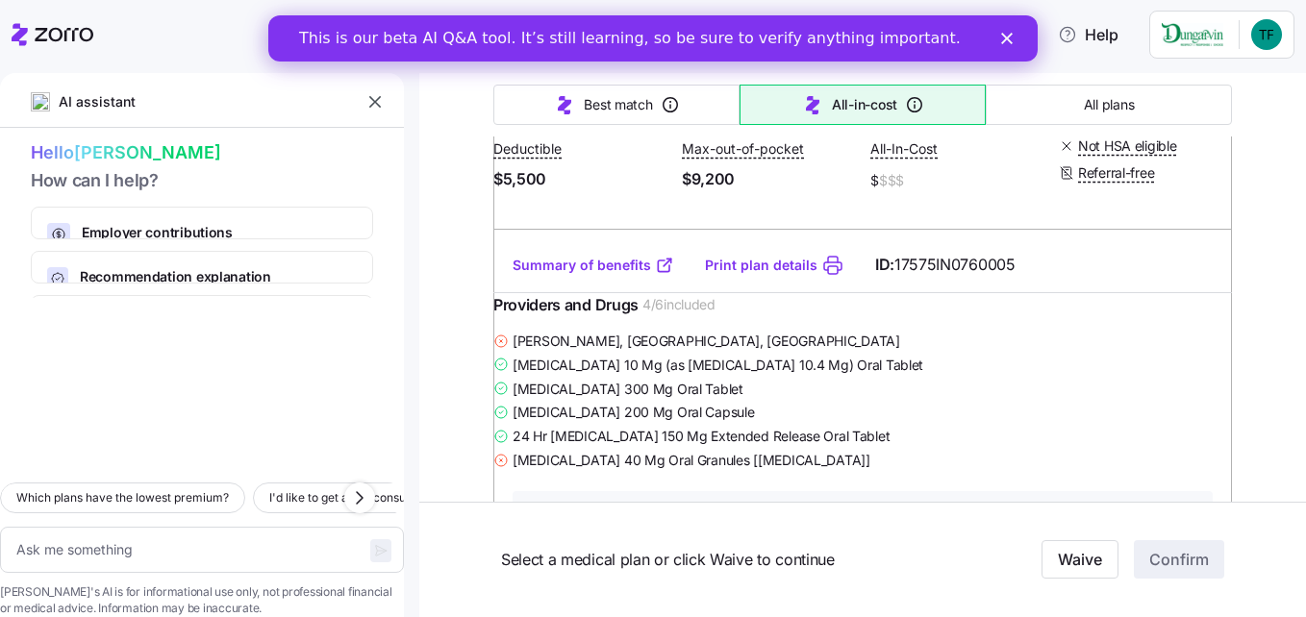
type textarea "x"
type input "Sorted by: All-in-cost"
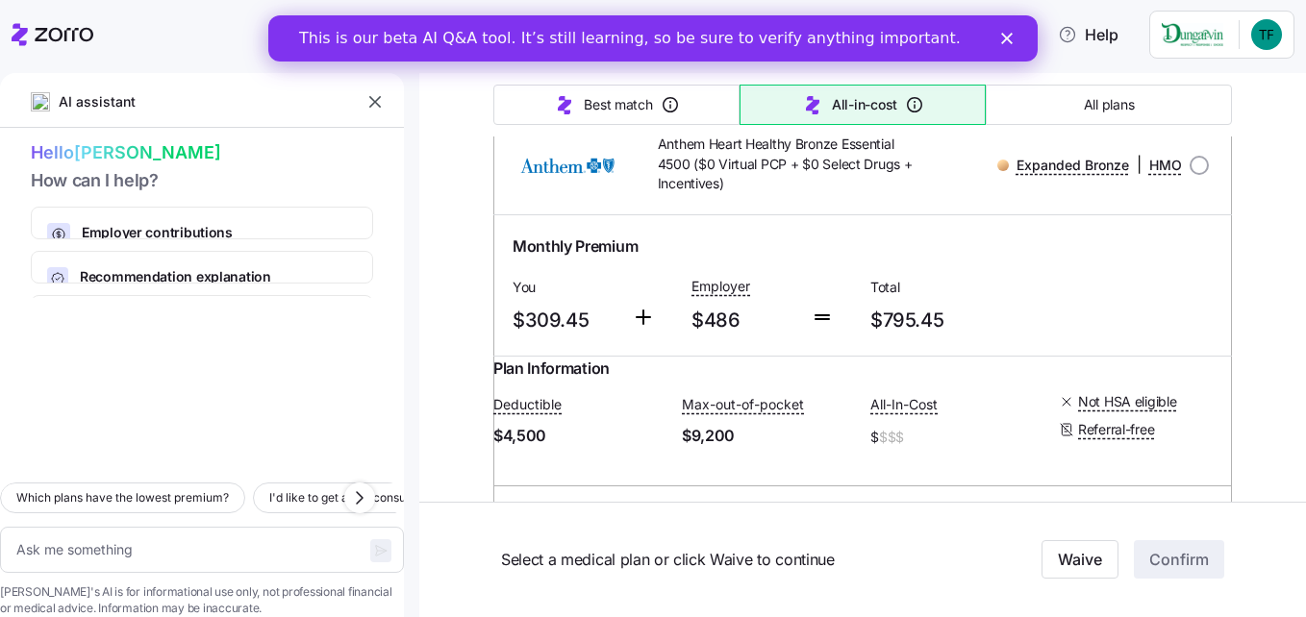
scroll to position [2404, 0]
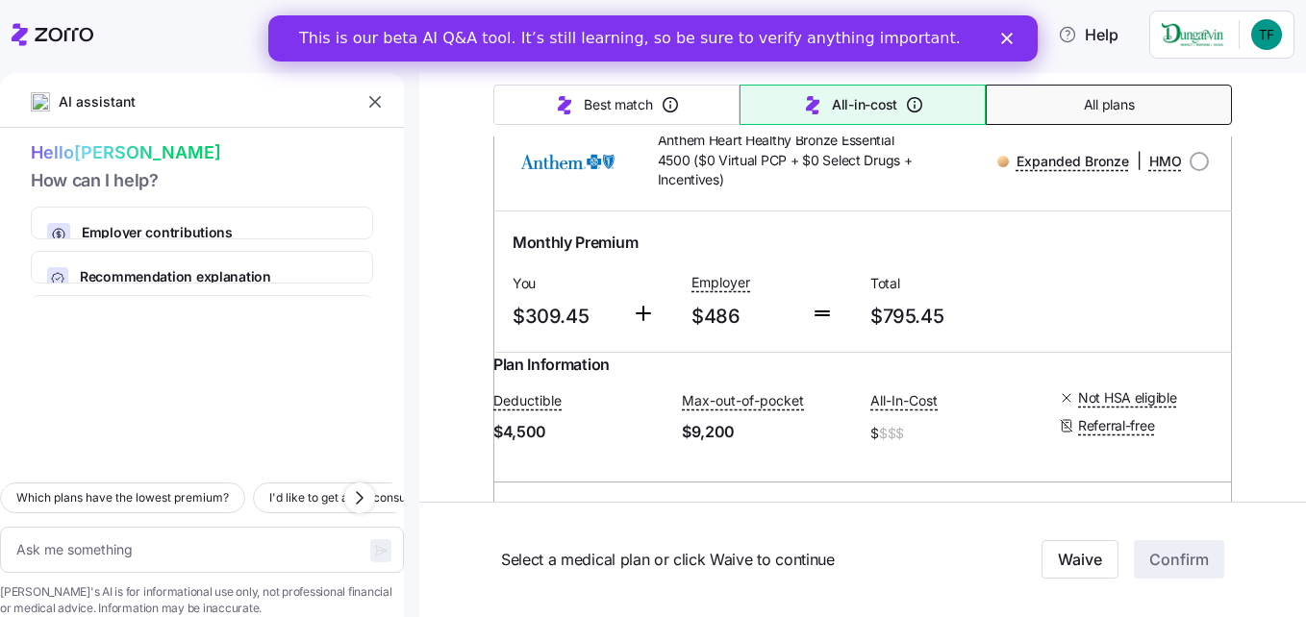
click at [1034, 117] on button "All plans" at bounding box center [1108, 105] width 246 height 40
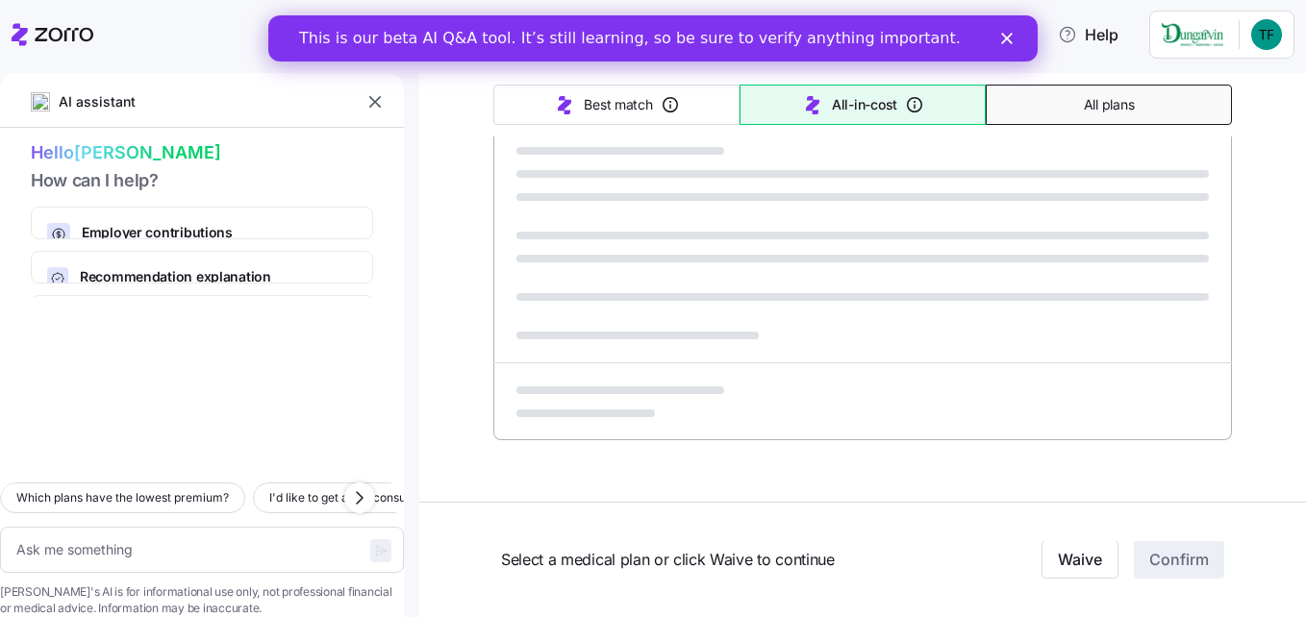
scroll to position [1251, 0]
type textarea "x"
type input "Sorted by: Premium"
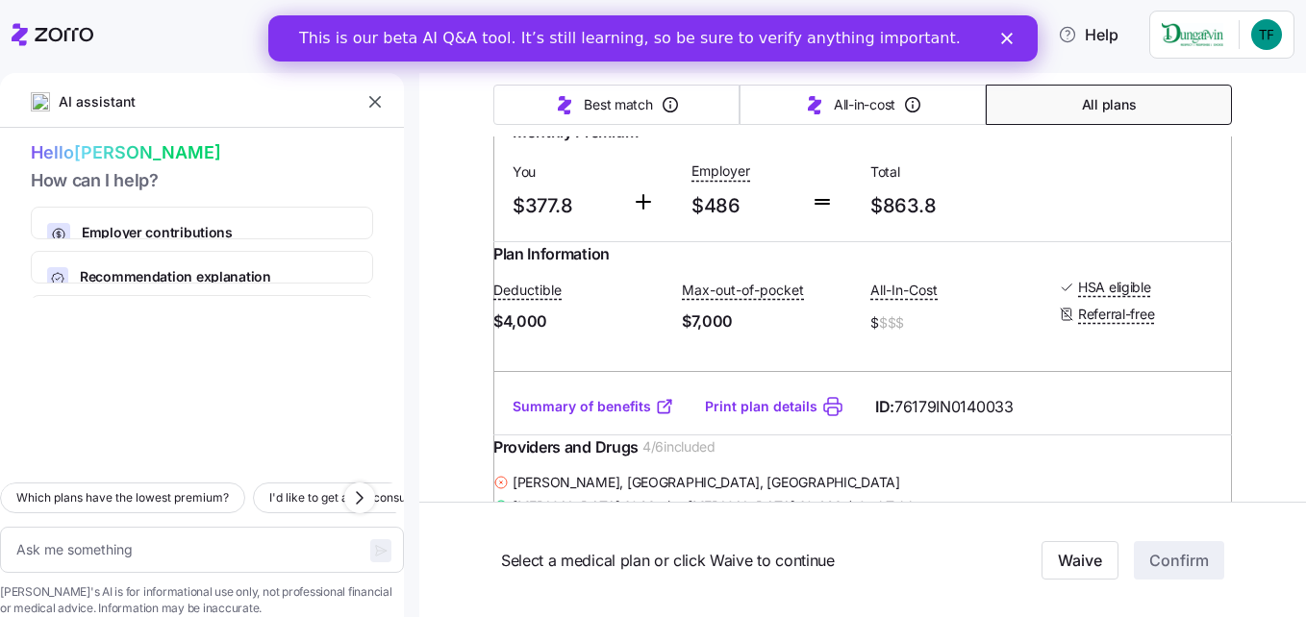
scroll to position [11249, 0]
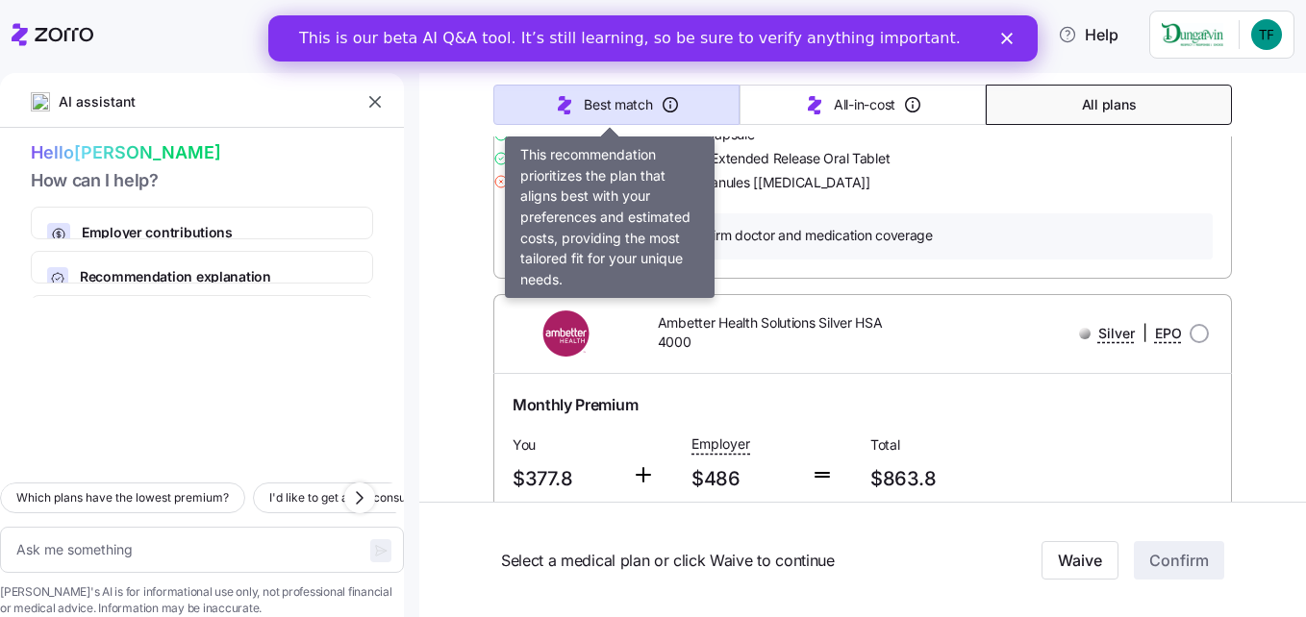
click at [686, 114] on button "Best match" at bounding box center [616, 105] width 246 height 40
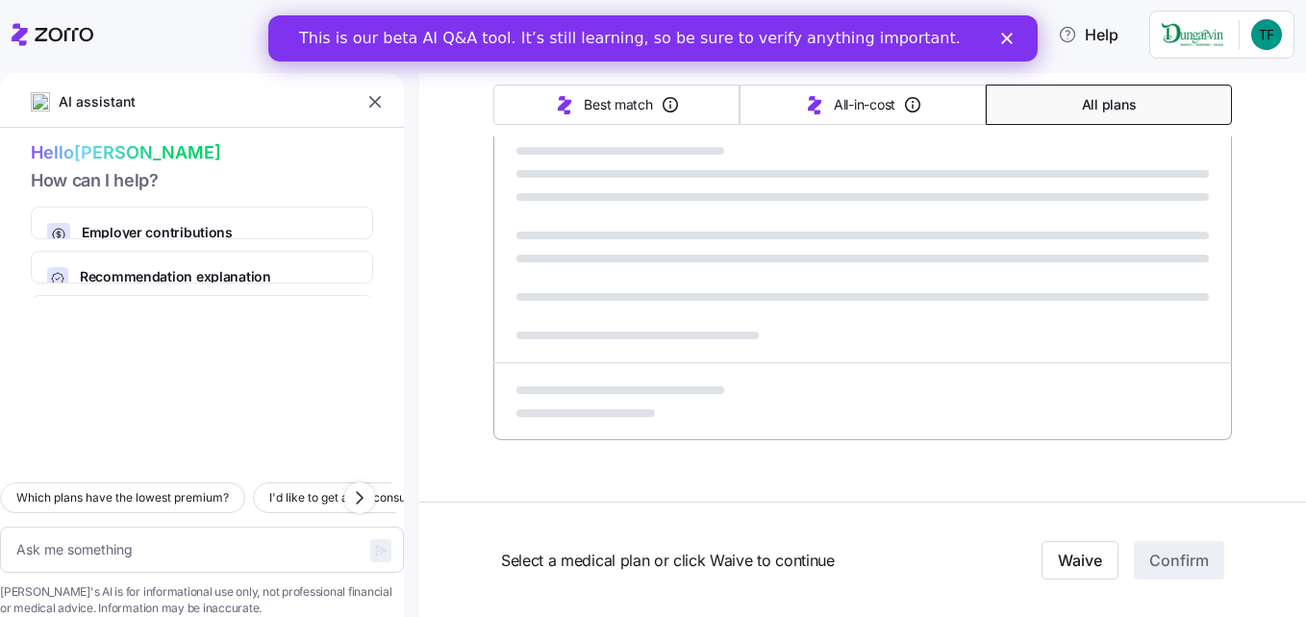
scroll to position [1251, 0]
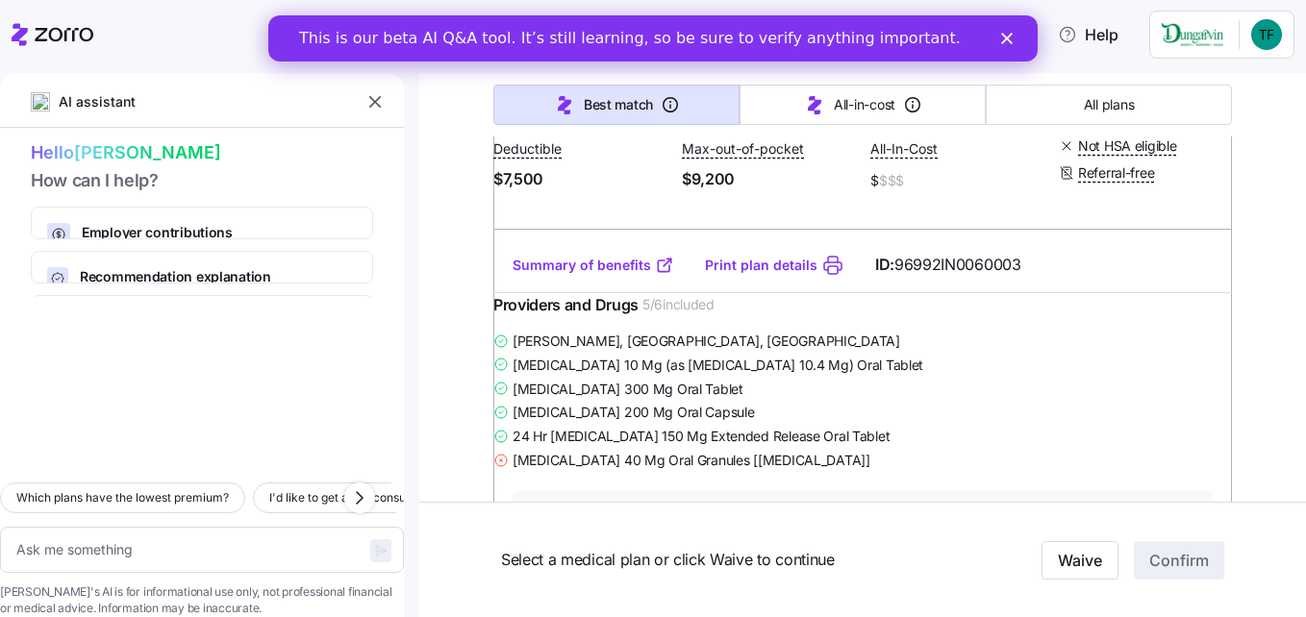
type textarea "x"
type input "Sorted by: Best match"
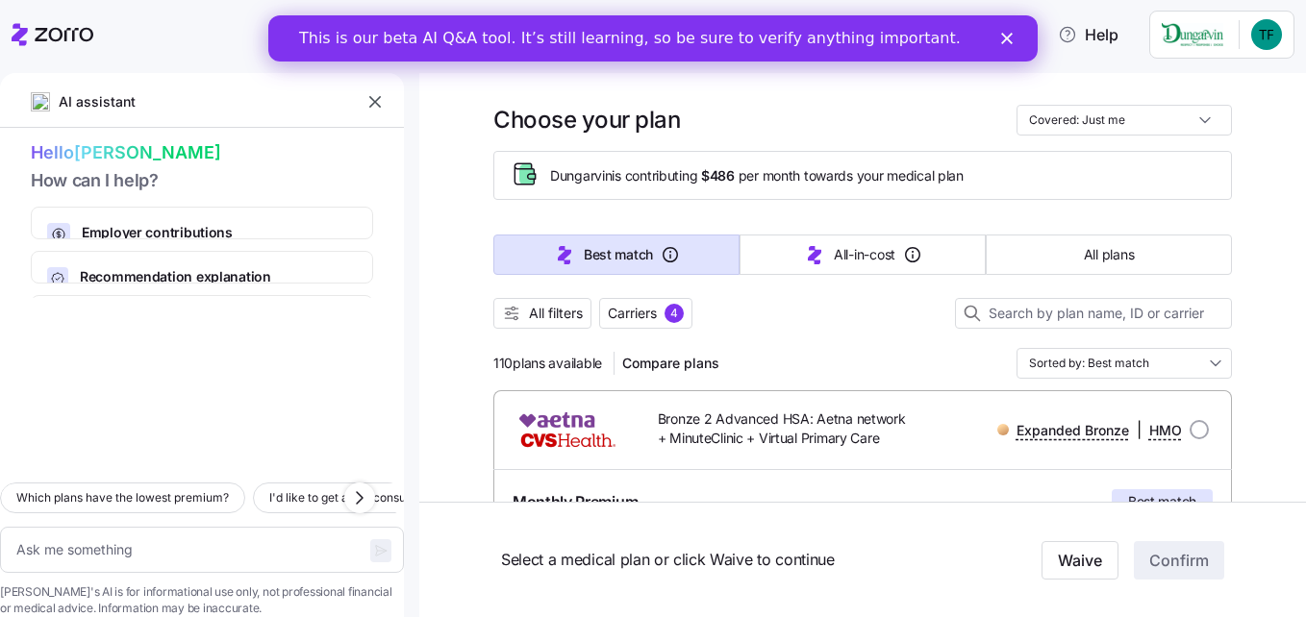
scroll to position [0, 0]
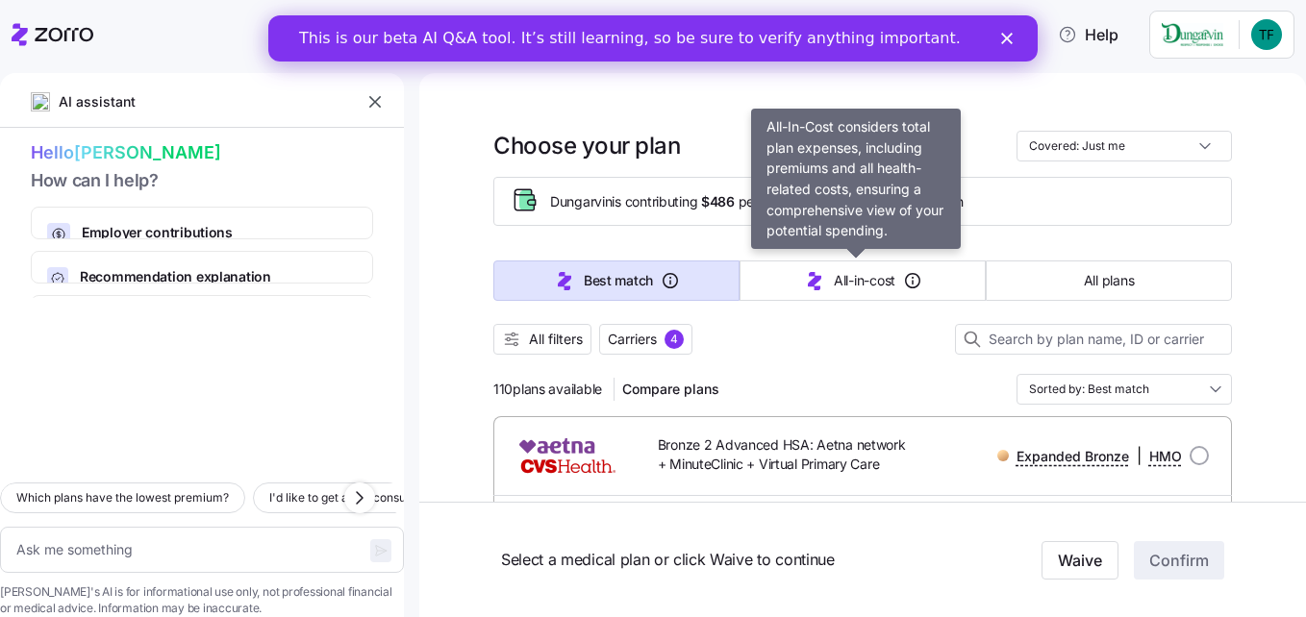
drag, startPoint x: 868, startPoint y: 275, endPoint x: 828, endPoint y: 369, distance: 102.5
click at [868, 275] on span "All-in-cost" at bounding box center [865, 280] width 62 height 19
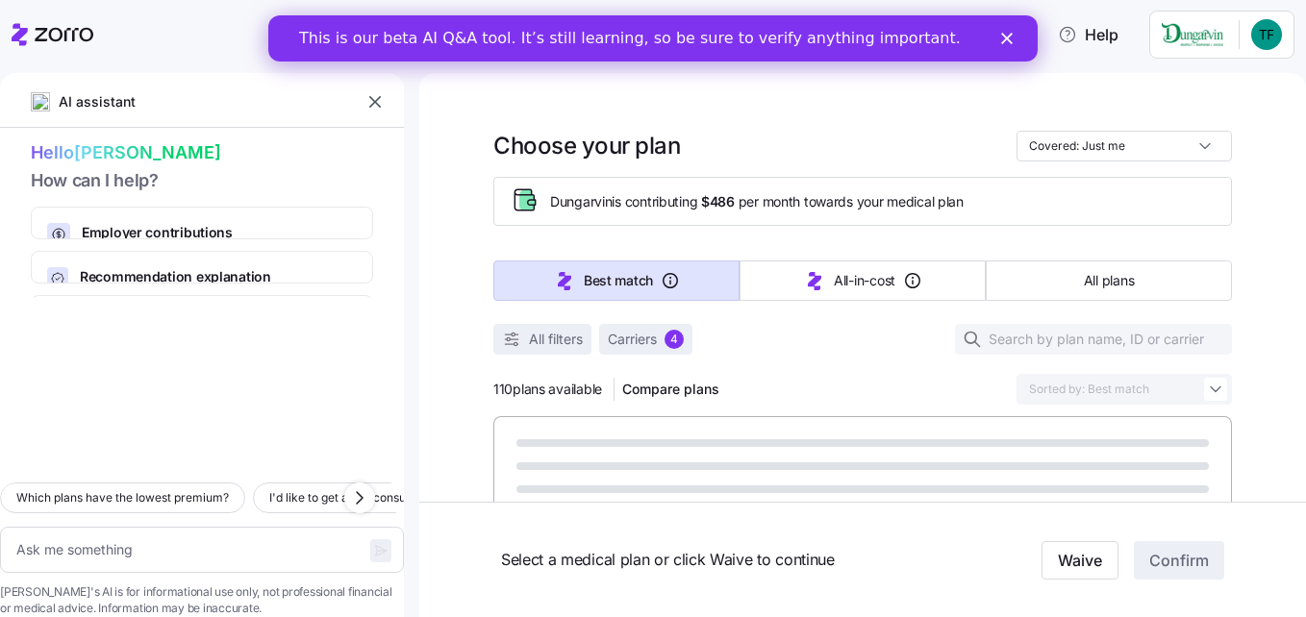
type textarea "x"
type input "Sorted by: All-in-cost"
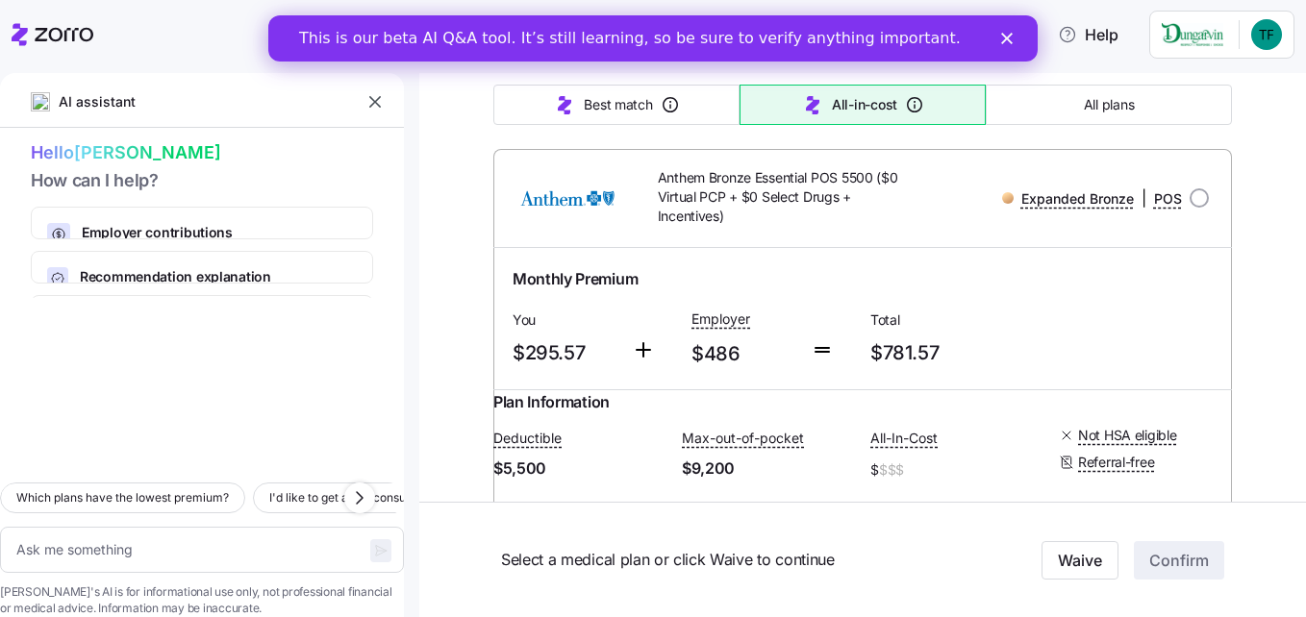
scroll to position [1154, 0]
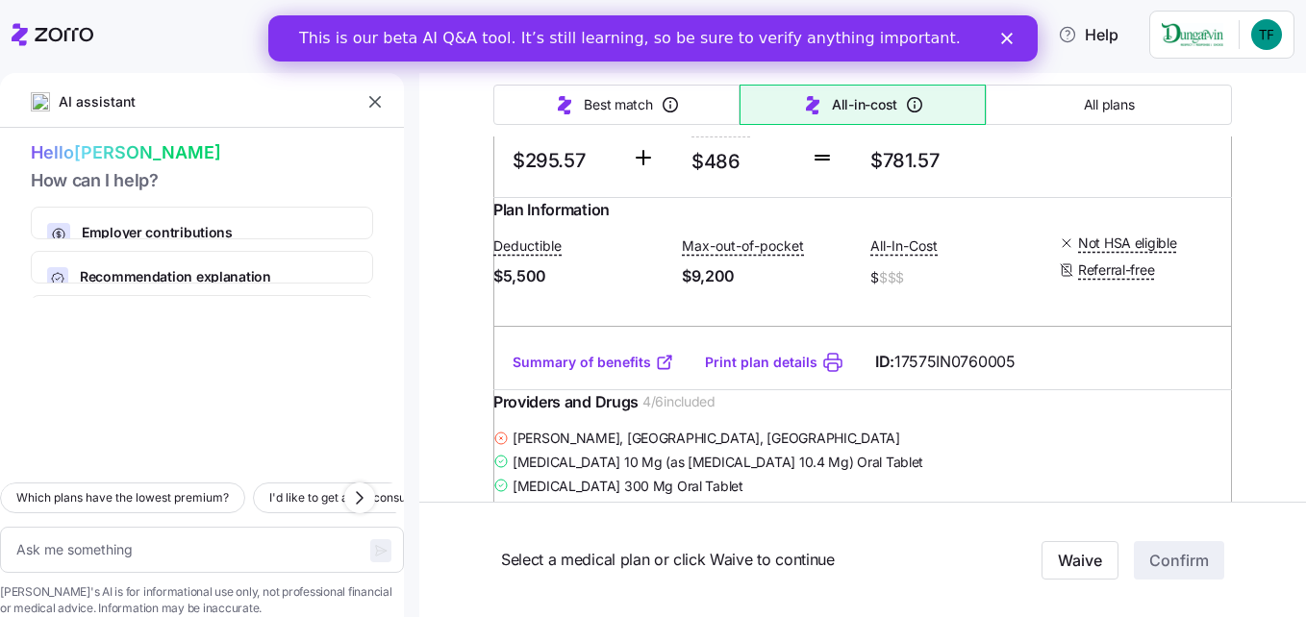
click at [606, 372] on link "Summary of benefits" at bounding box center [593, 362] width 162 height 19
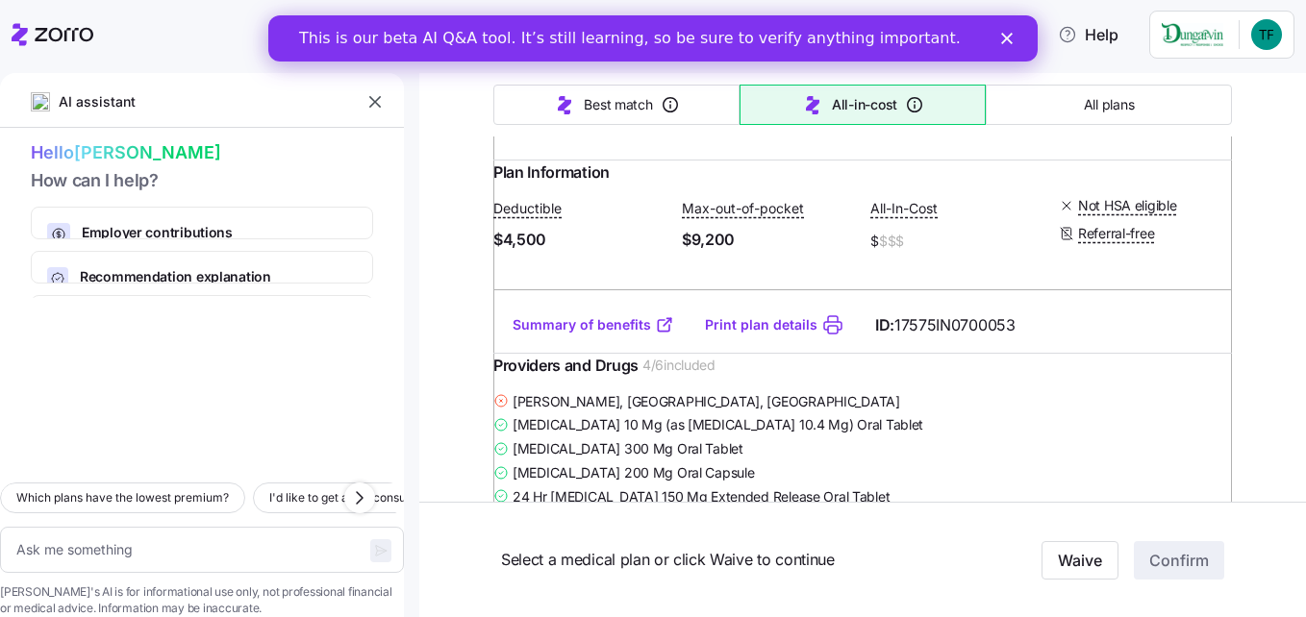
scroll to position [2692, 0]
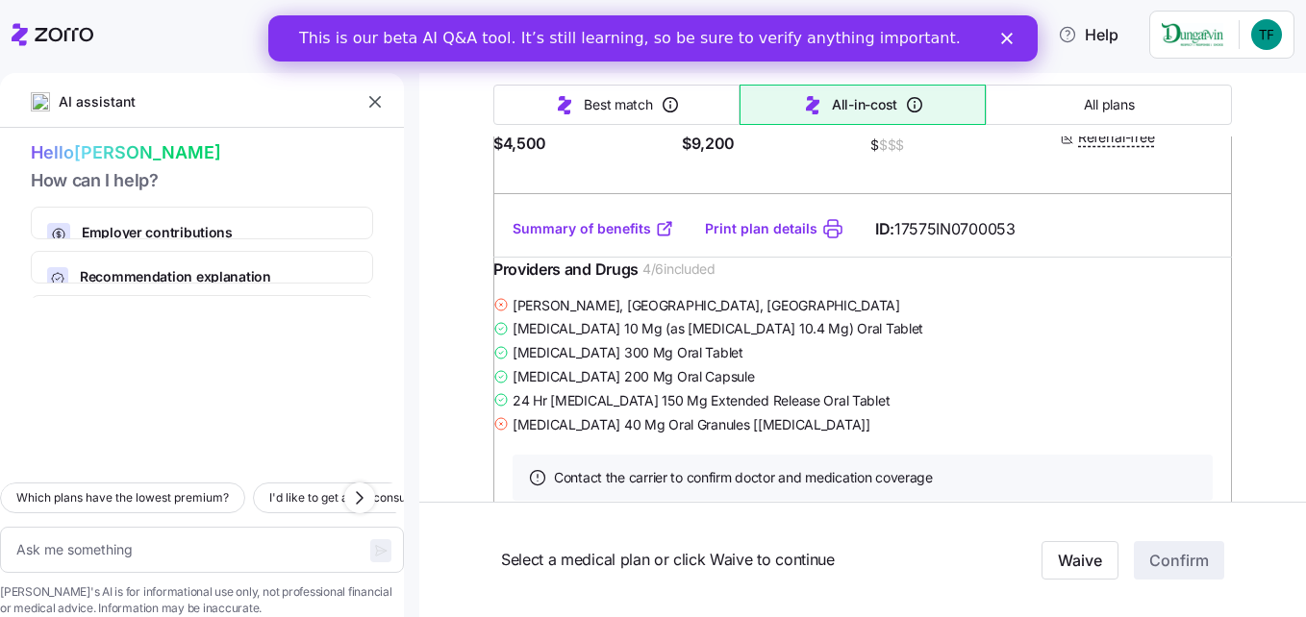
click at [586, 238] on link "Summary of benefits" at bounding box center [593, 228] width 162 height 19
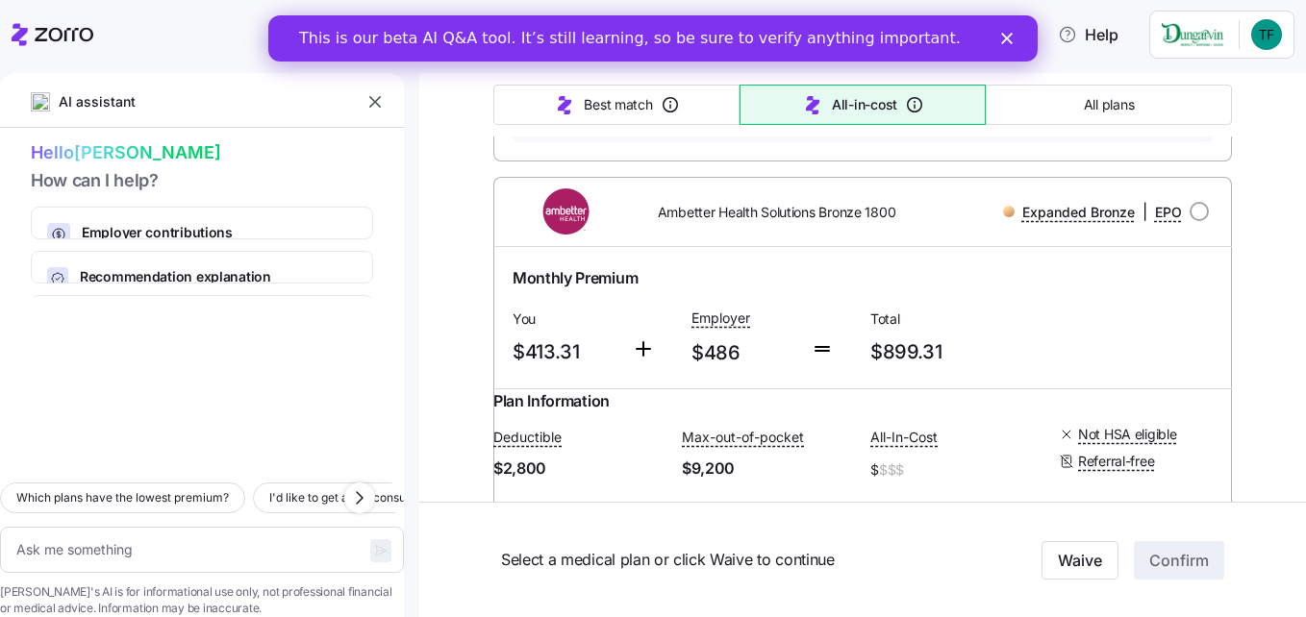
scroll to position [12114, 0]
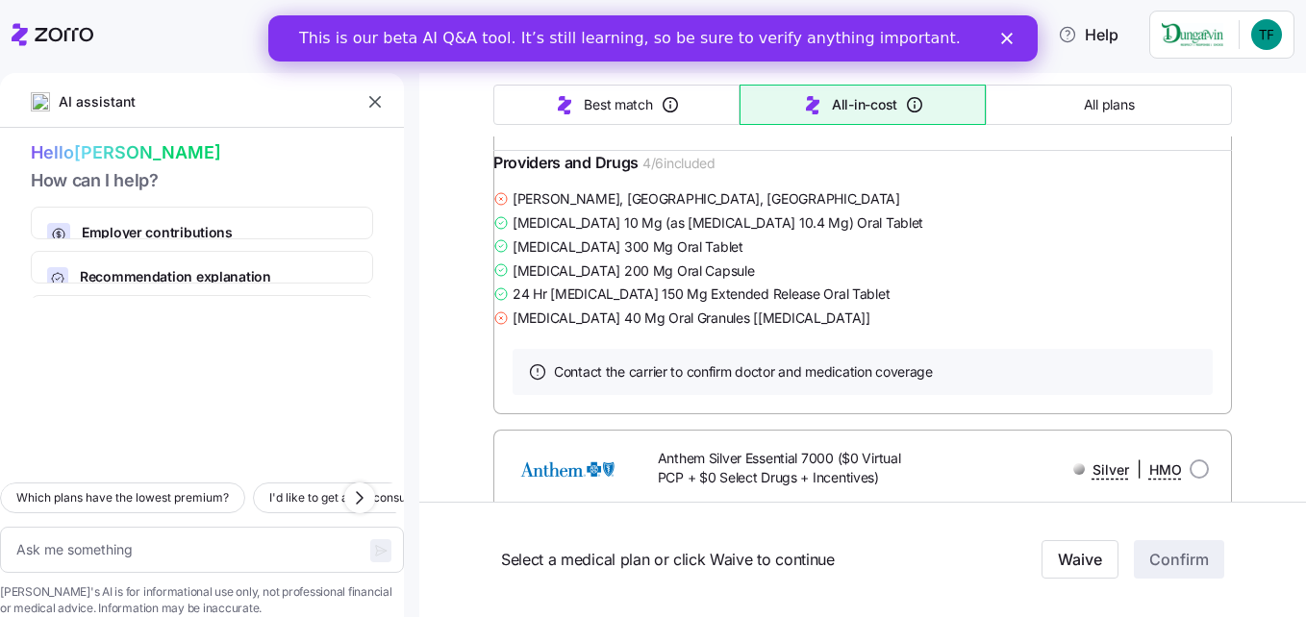
type textarea "x"
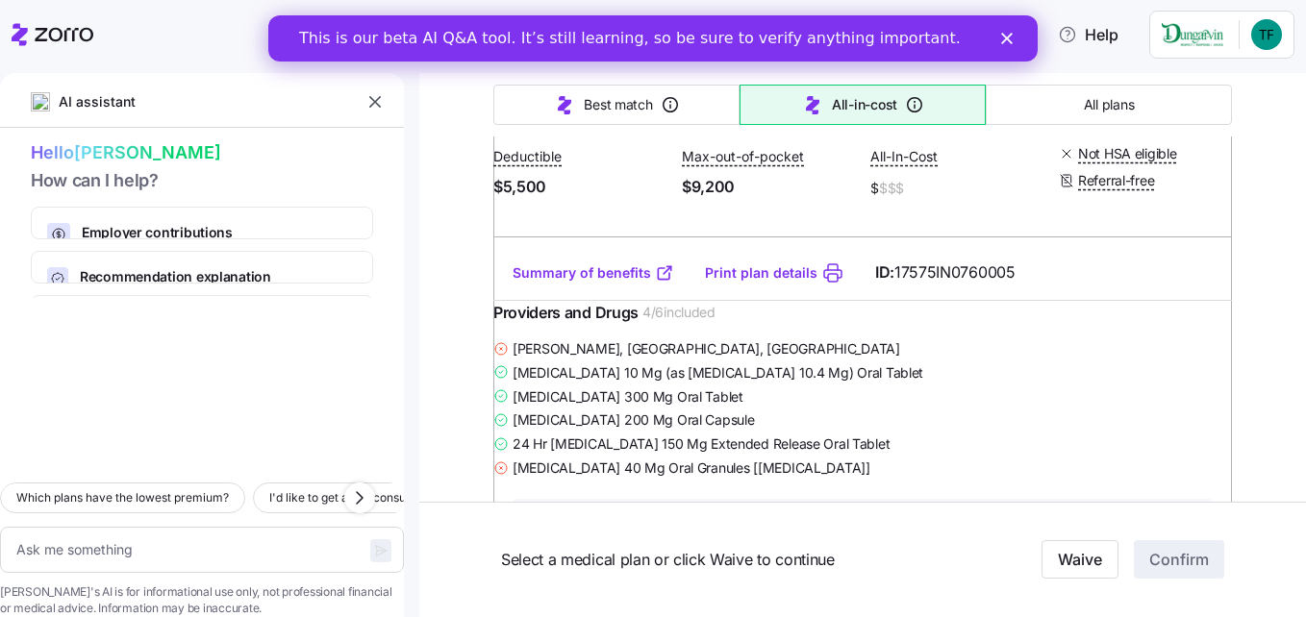
scroll to position [1250, 0]
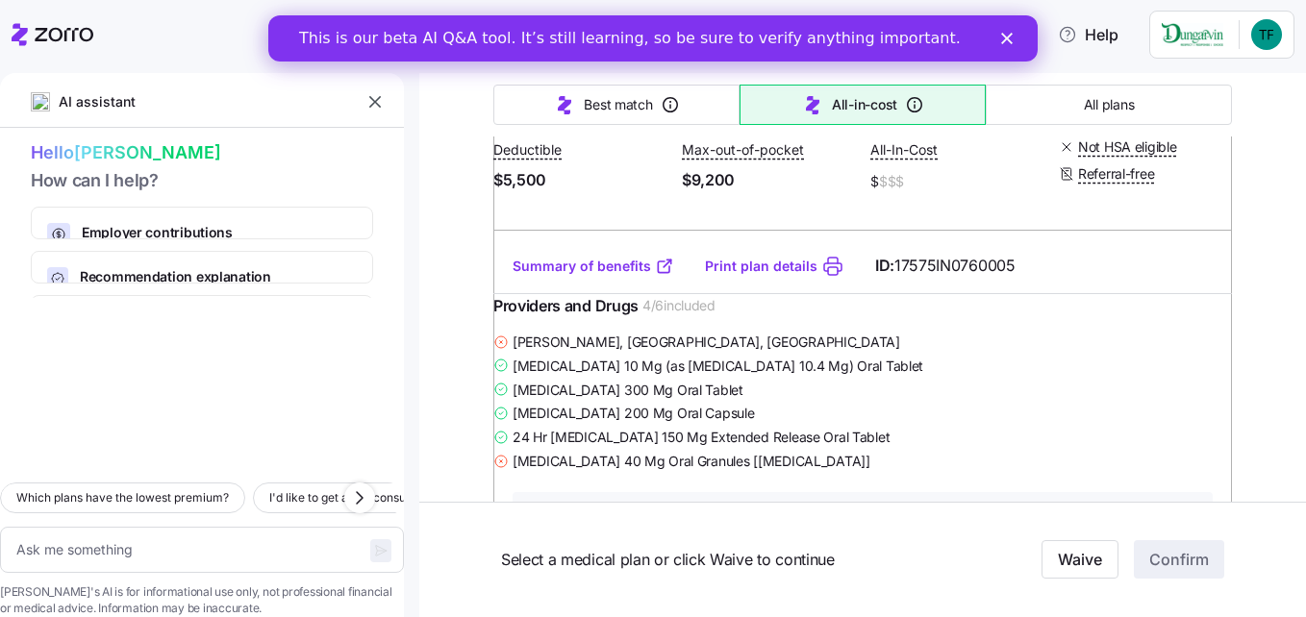
click at [562, 276] on link "Summary of benefits" at bounding box center [593, 266] width 162 height 19
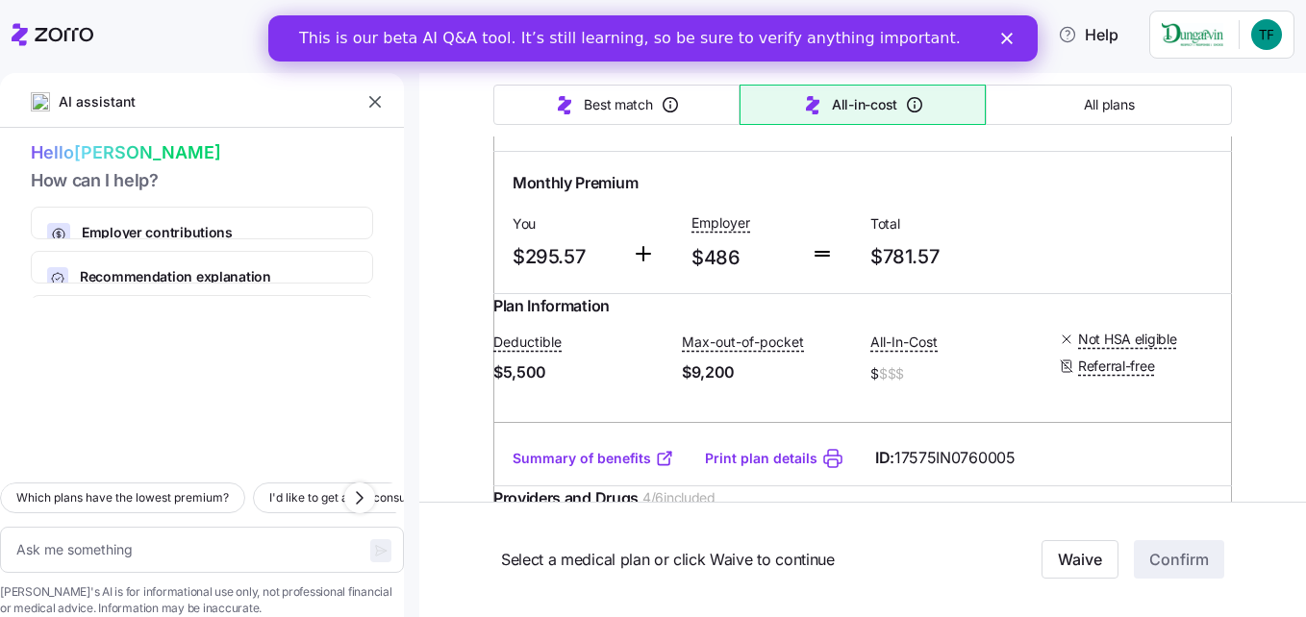
click at [1192, 112] on input "radio" at bounding box center [1198, 101] width 19 height 19
radio input "true"
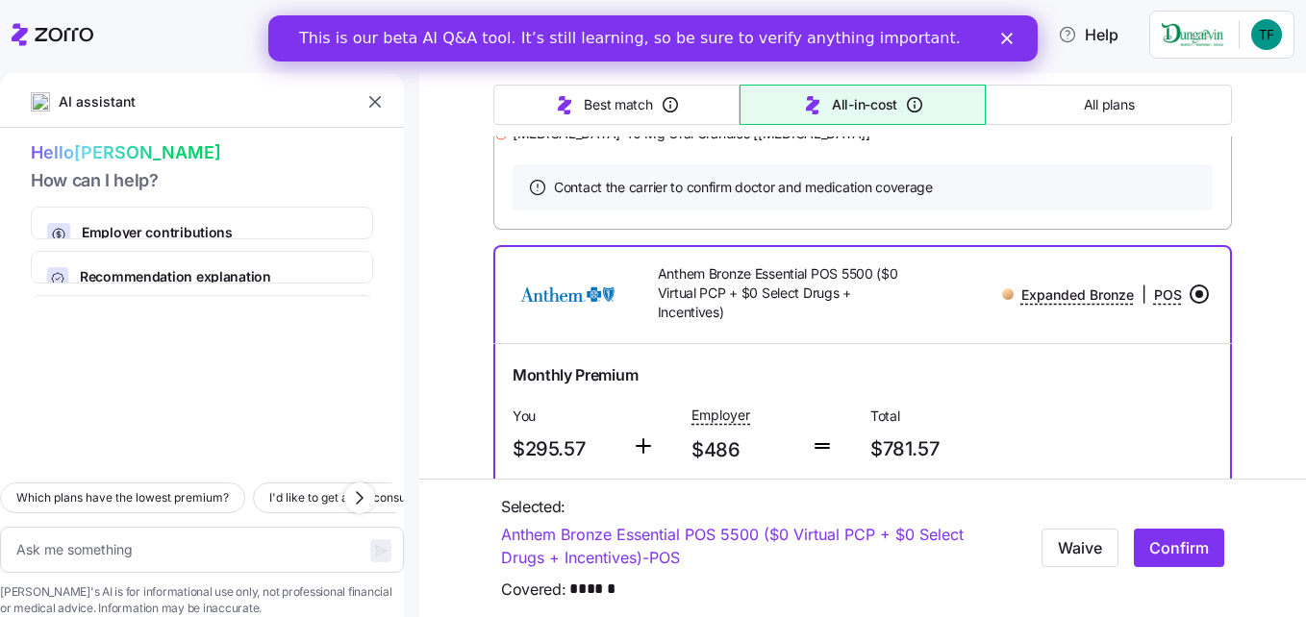
scroll to position [961, 0]
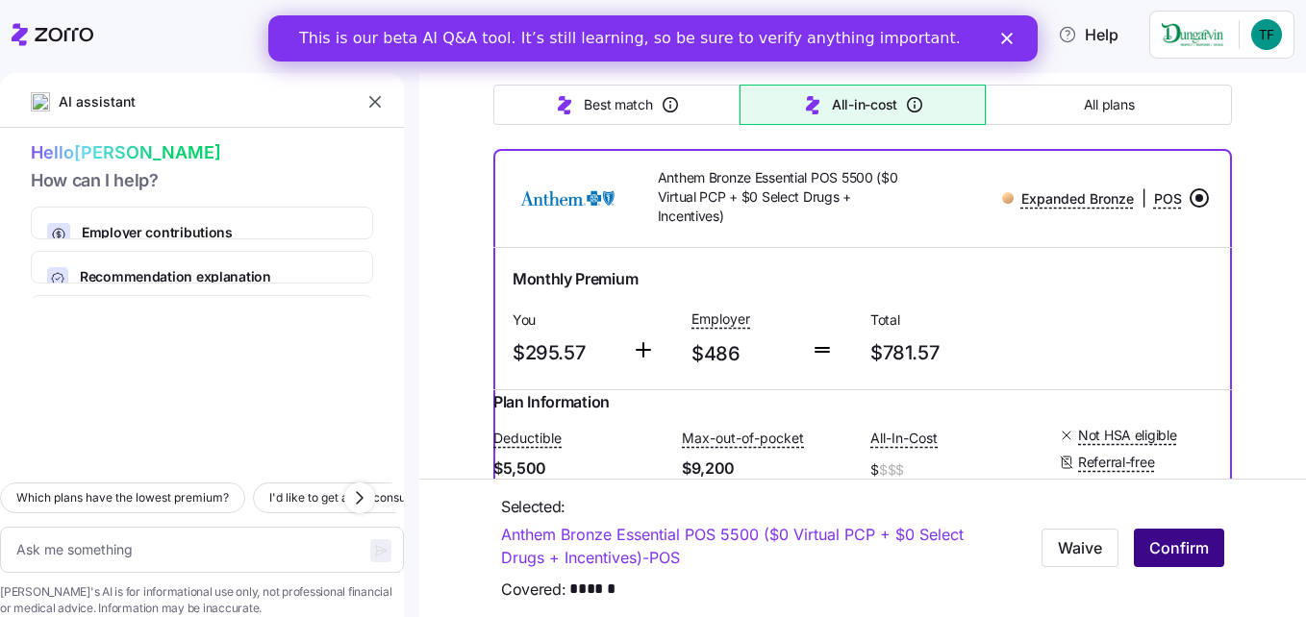
click at [1149, 553] on span "Confirm" at bounding box center [1179, 547] width 60 height 23
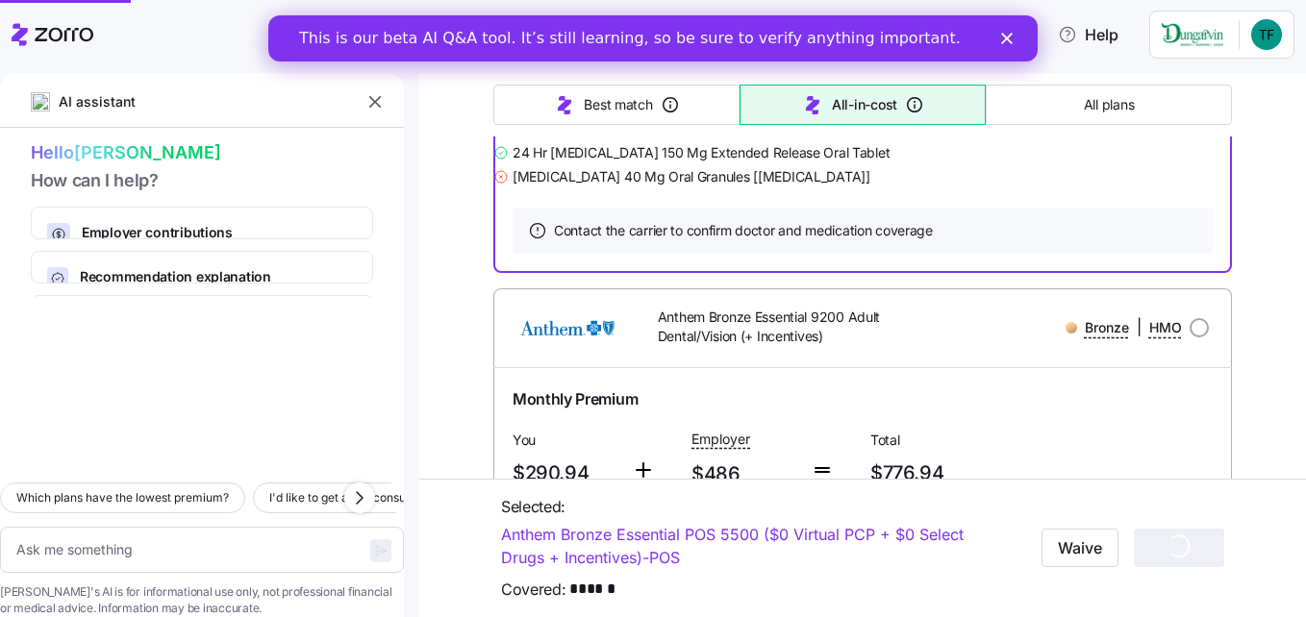
scroll to position [1538, 0]
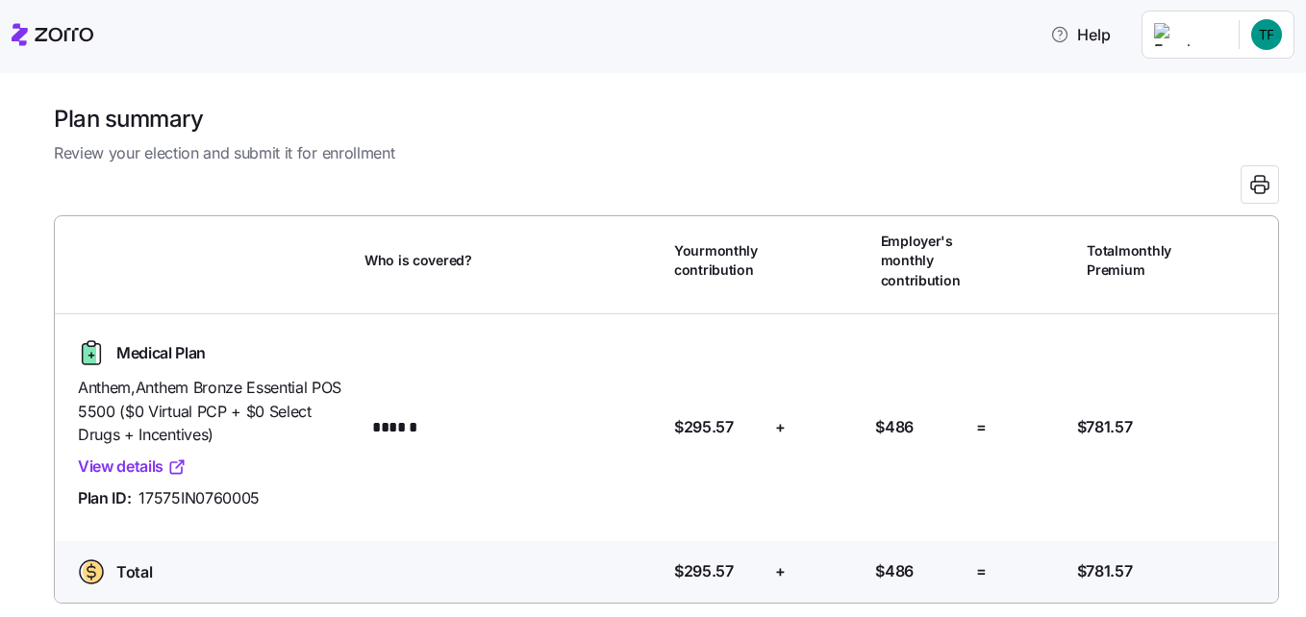
click at [146, 472] on link "View details" at bounding box center [132, 467] width 109 height 24
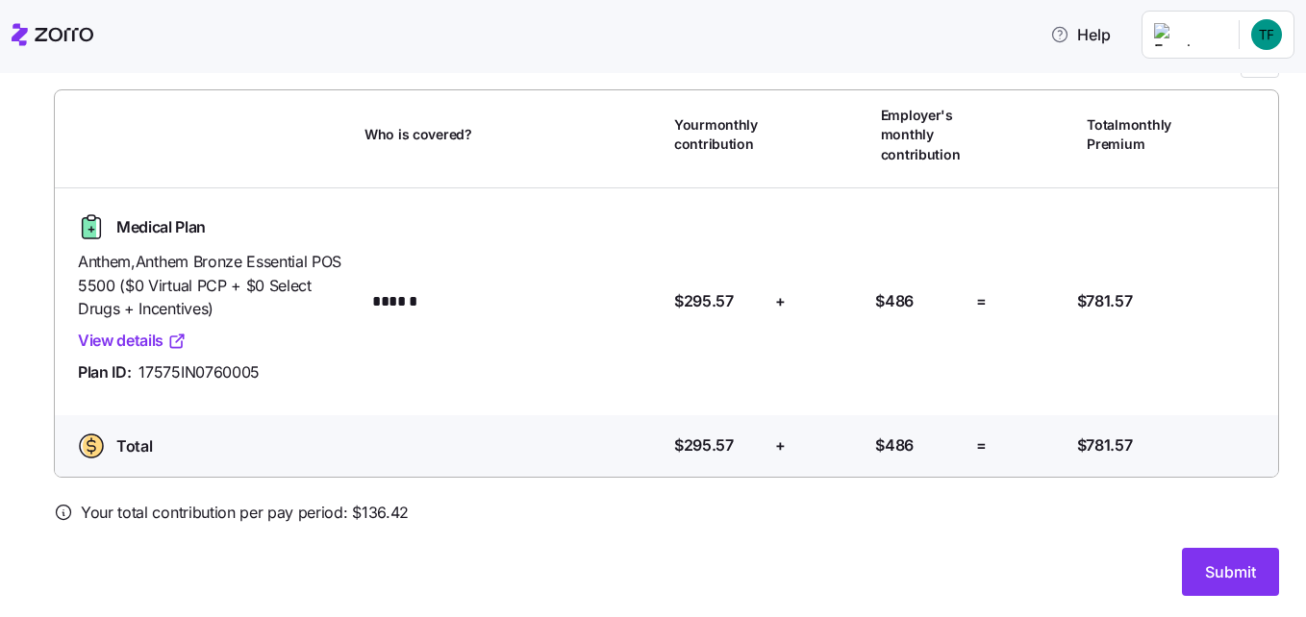
scroll to position [128, 0]
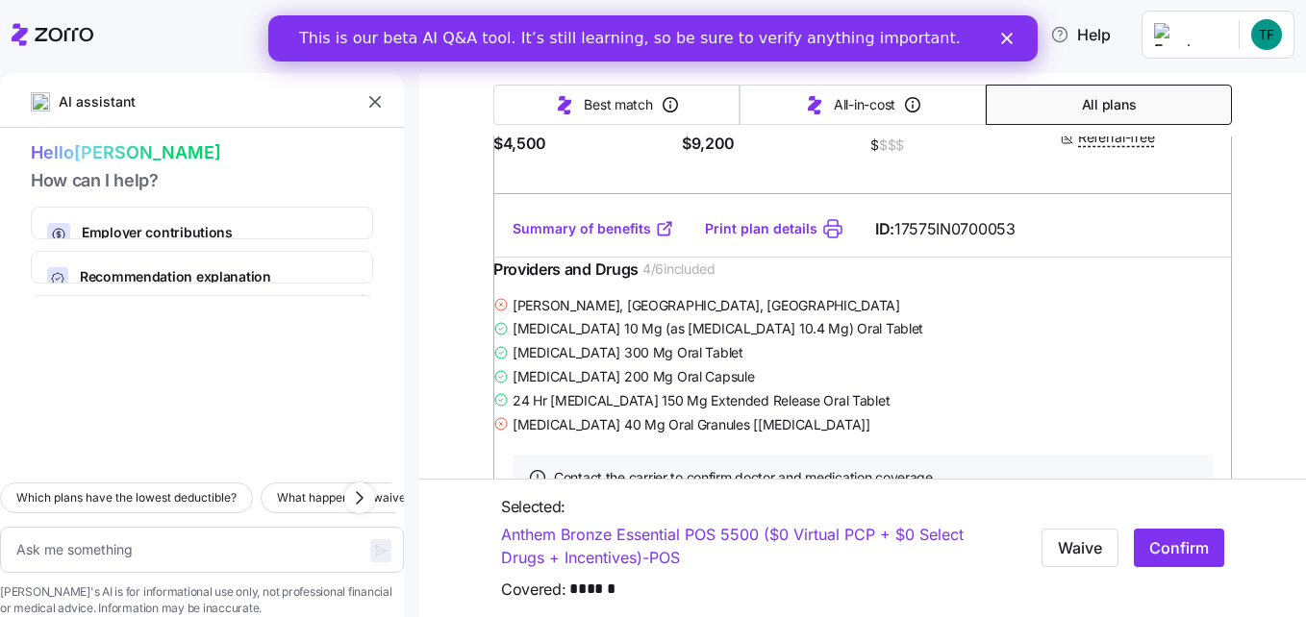
scroll to position [2884, 0]
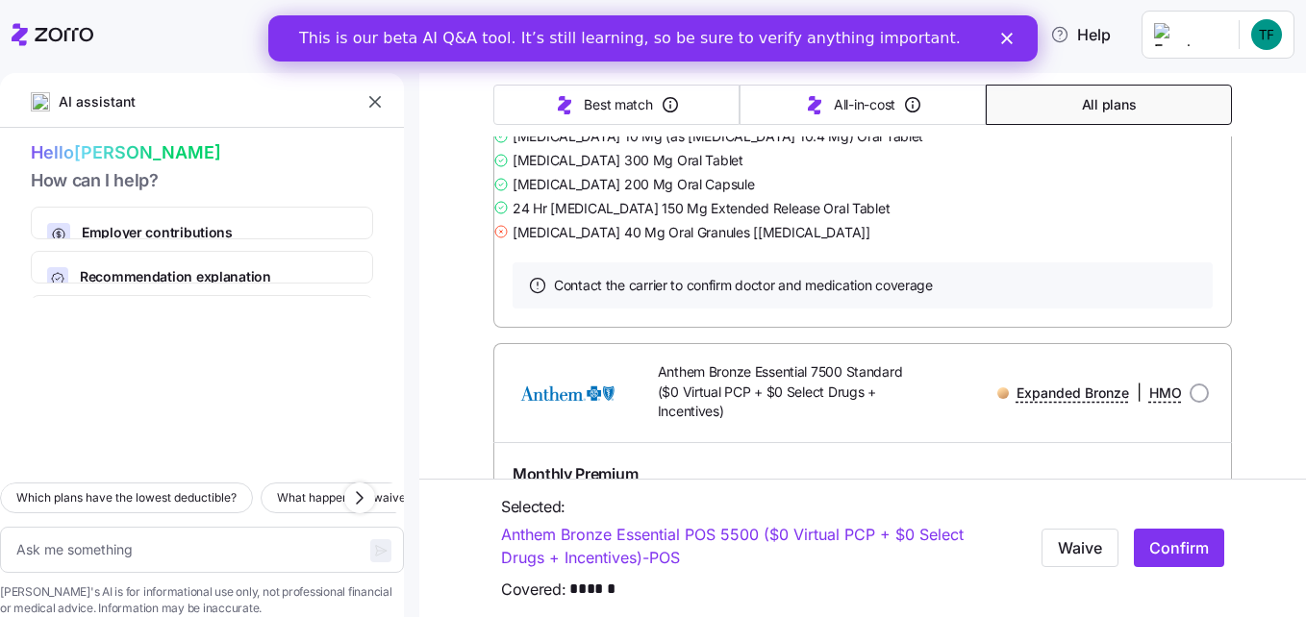
click at [569, 46] on link "Summary of benefits" at bounding box center [593, 36] width 162 height 19
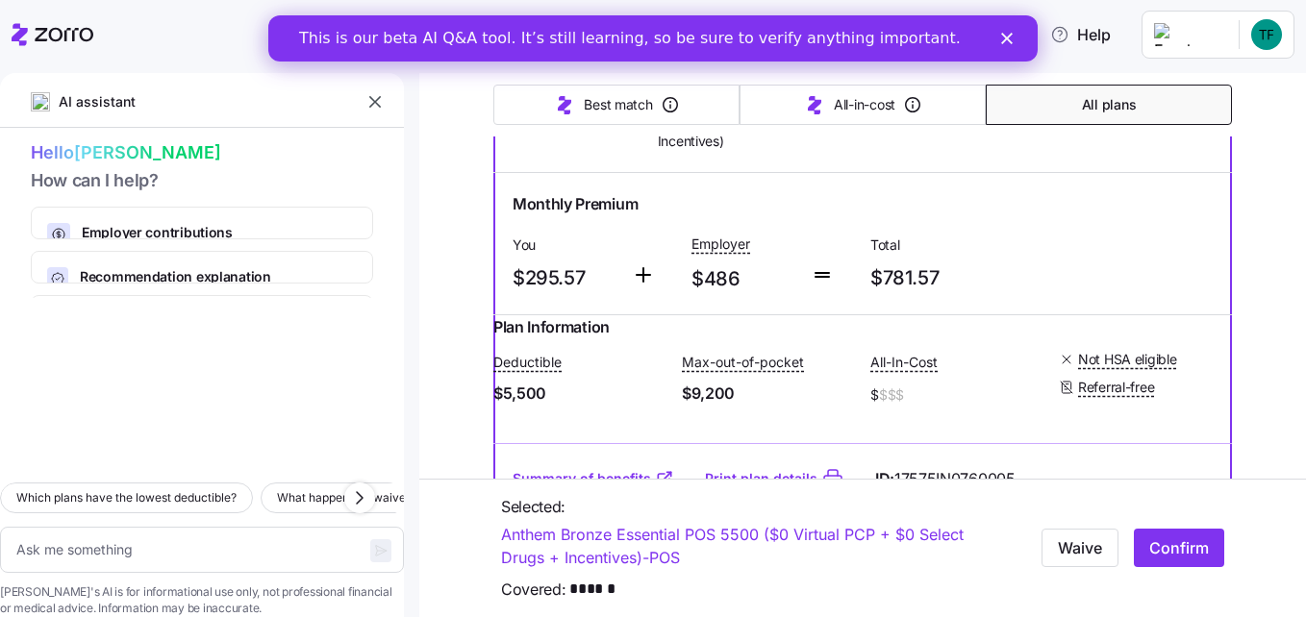
scroll to position [2019, 0]
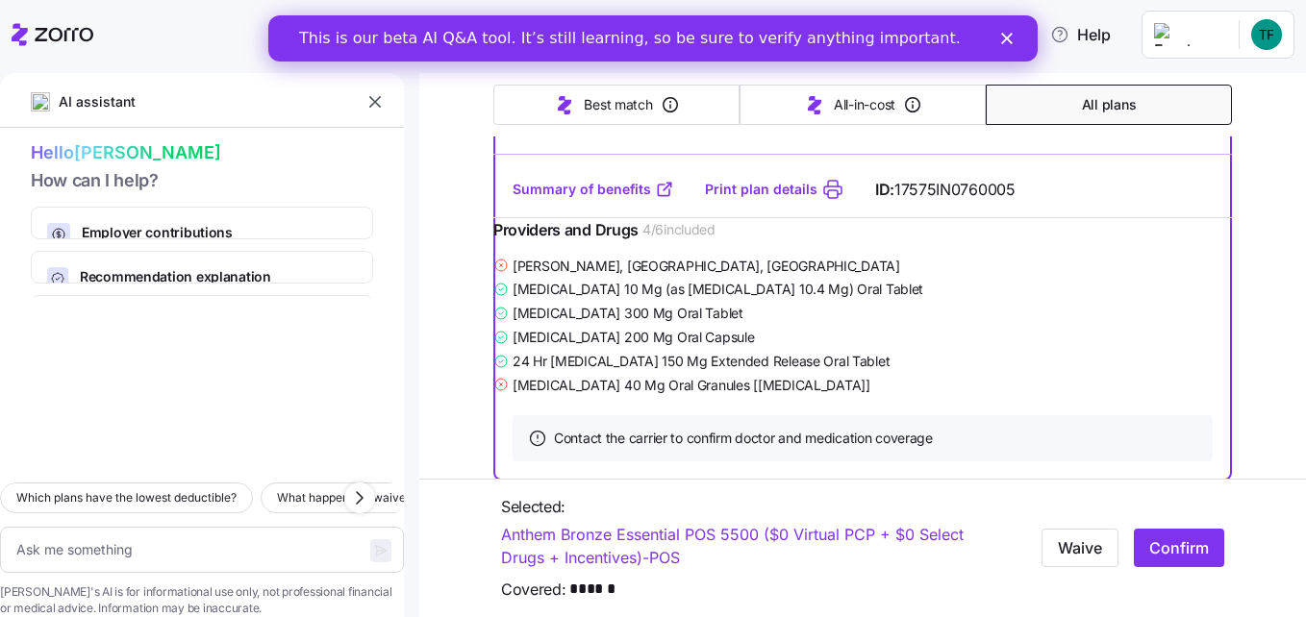
click at [606, 199] on link "Summary of benefits" at bounding box center [593, 189] width 162 height 19
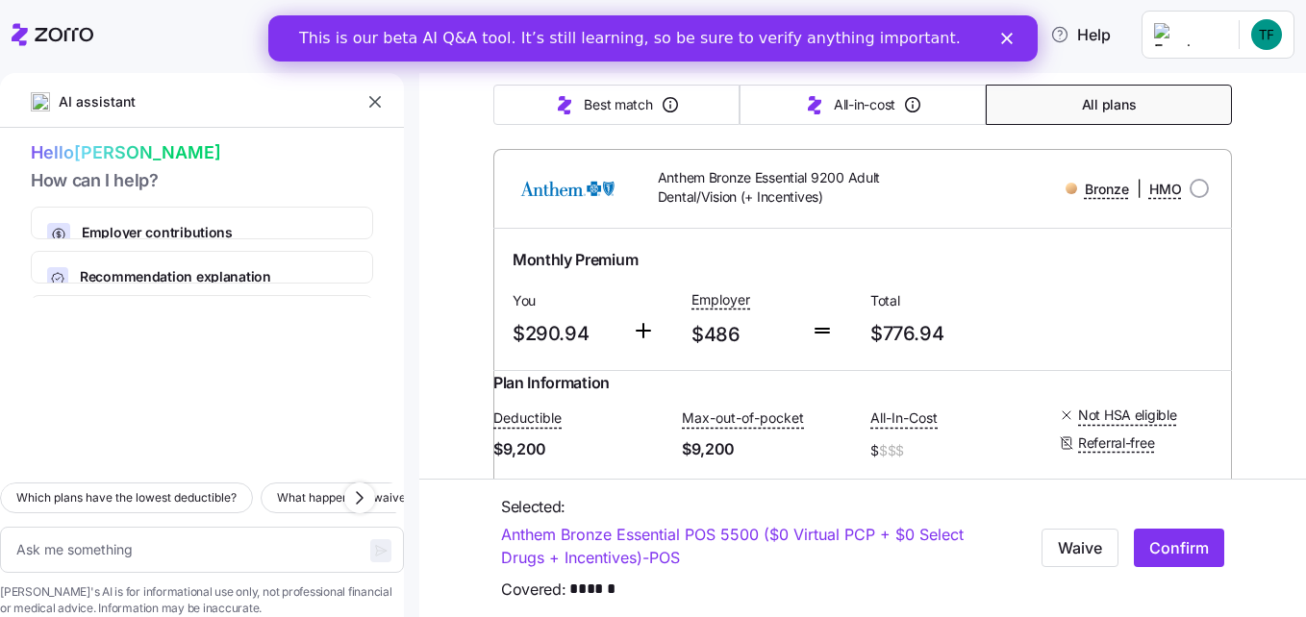
scroll to position [1250, 0]
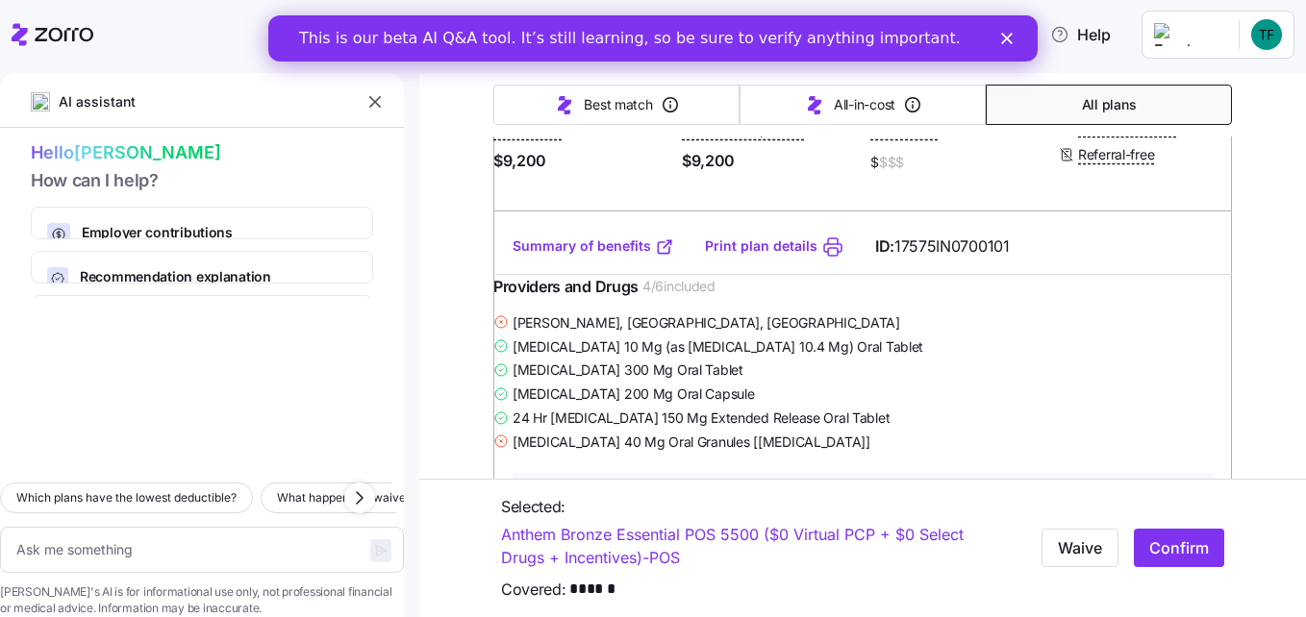
click at [588, 256] on link "Summary of benefits" at bounding box center [593, 246] width 162 height 19
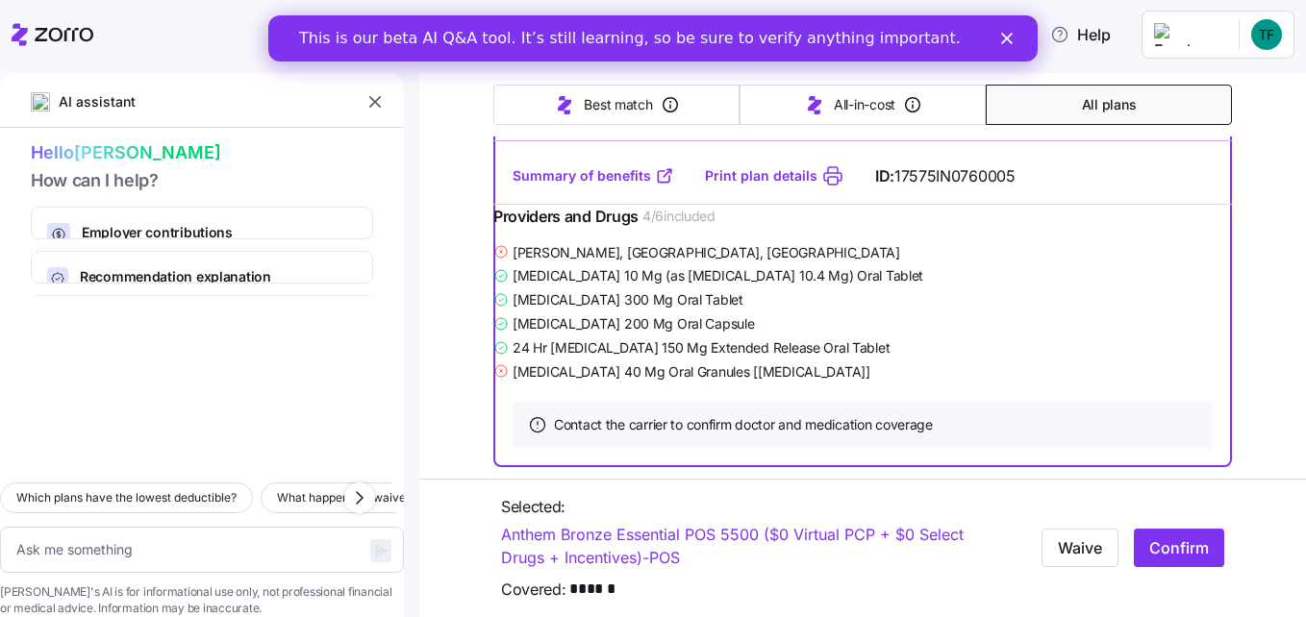
scroll to position [2115, 0]
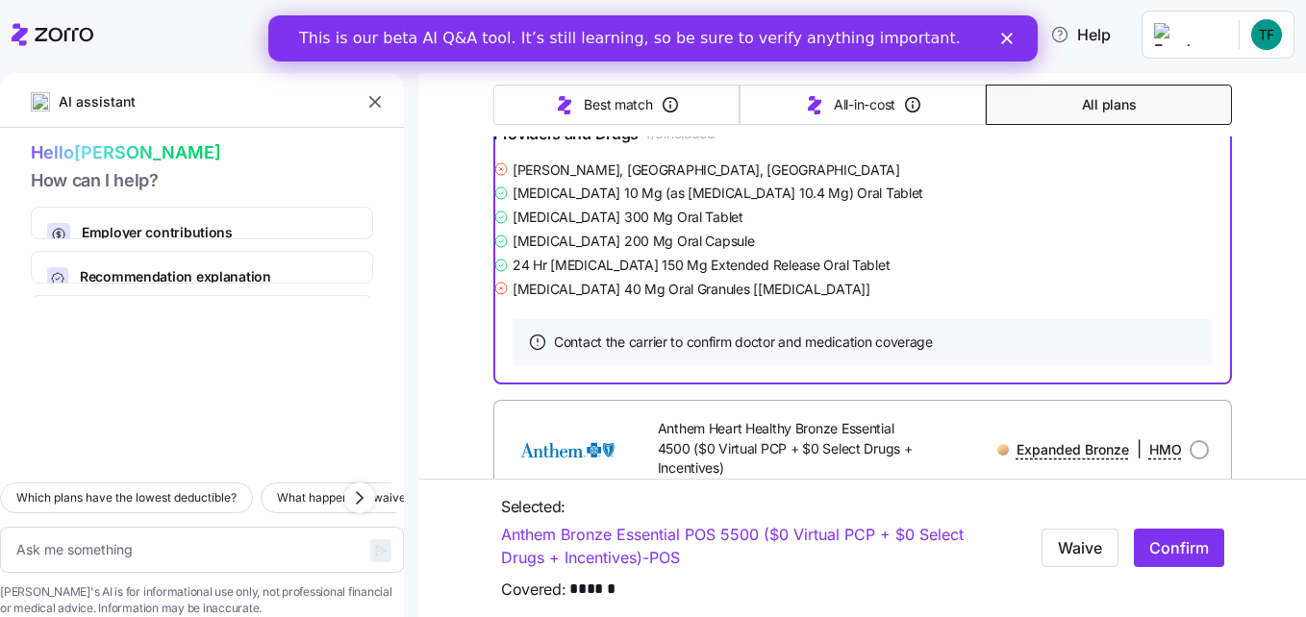
click at [586, 103] on link "Summary of benefits" at bounding box center [593, 93] width 162 height 19
click at [1167, 548] on span "Confirm" at bounding box center [1179, 547] width 60 height 23
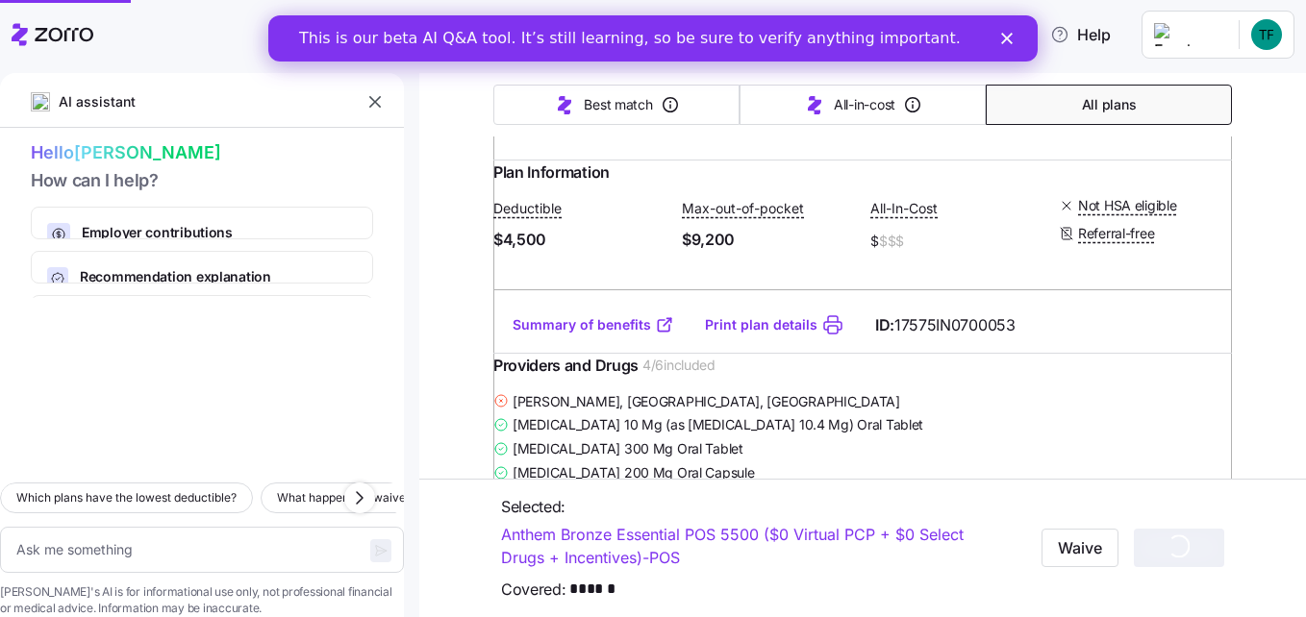
type textarea "x"
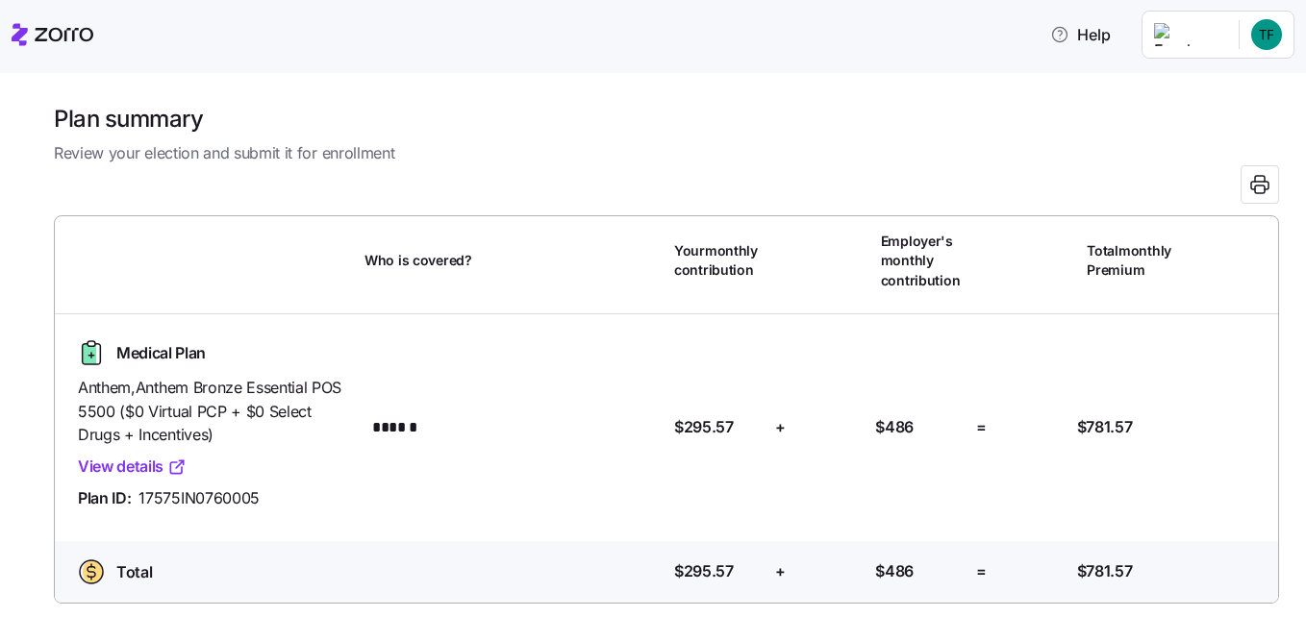
scroll to position [128, 0]
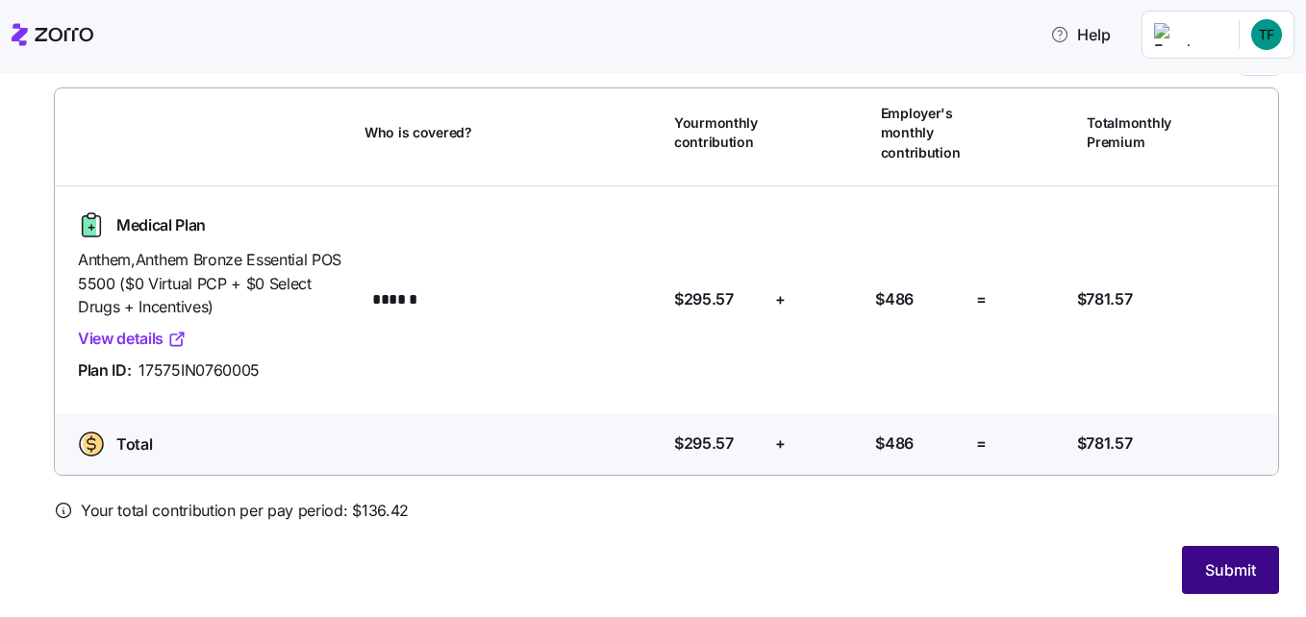
click at [1213, 579] on span "Submit" at bounding box center [1230, 570] width 51 height 23
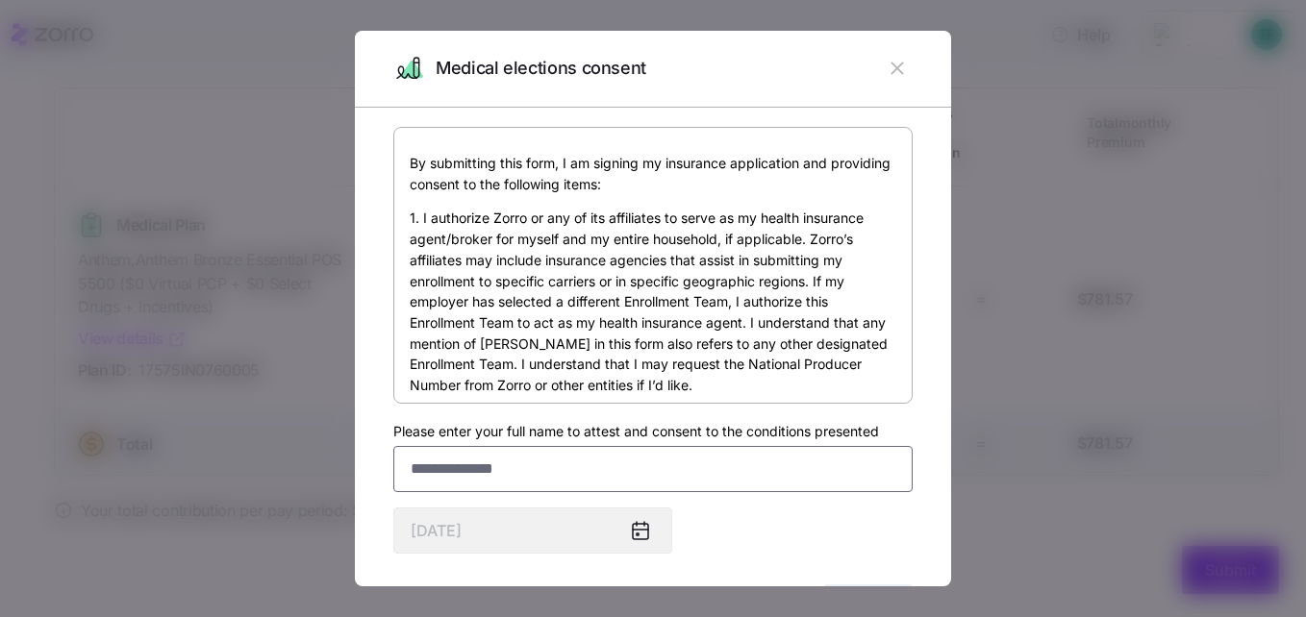
click at [536, 476] on input "Please enter your full name to attest and consent to the conditions presented" at bounding box center [652, 469] width 519 height 46
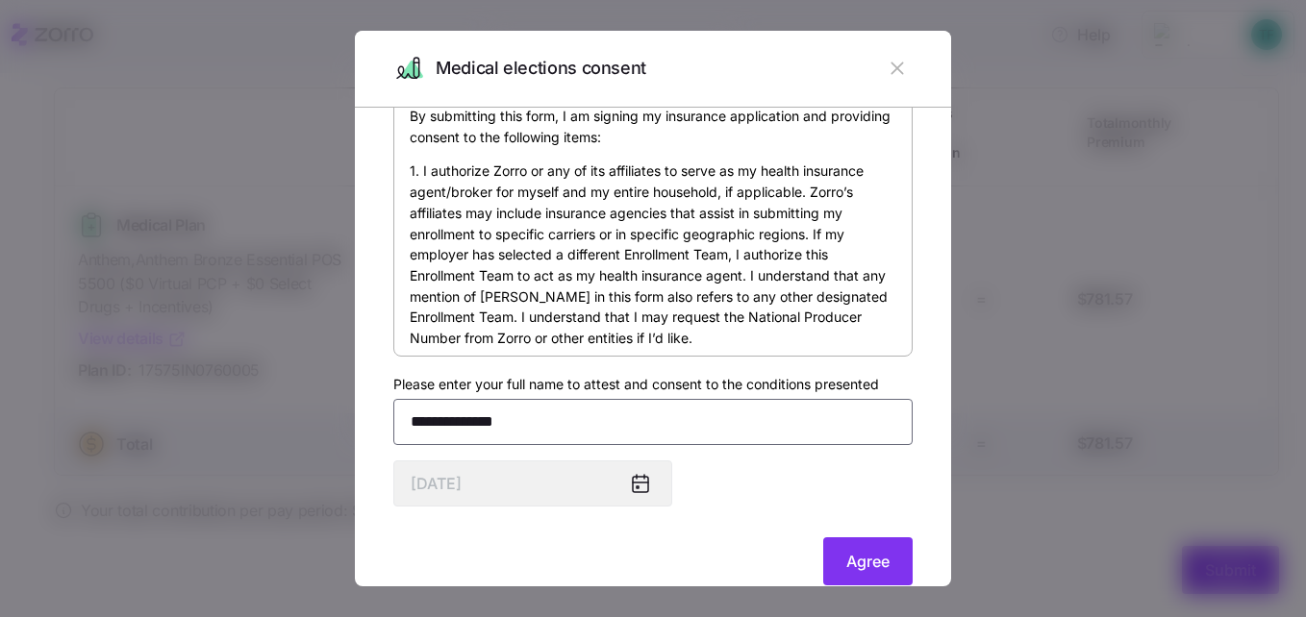
scroll to position [88, 0]
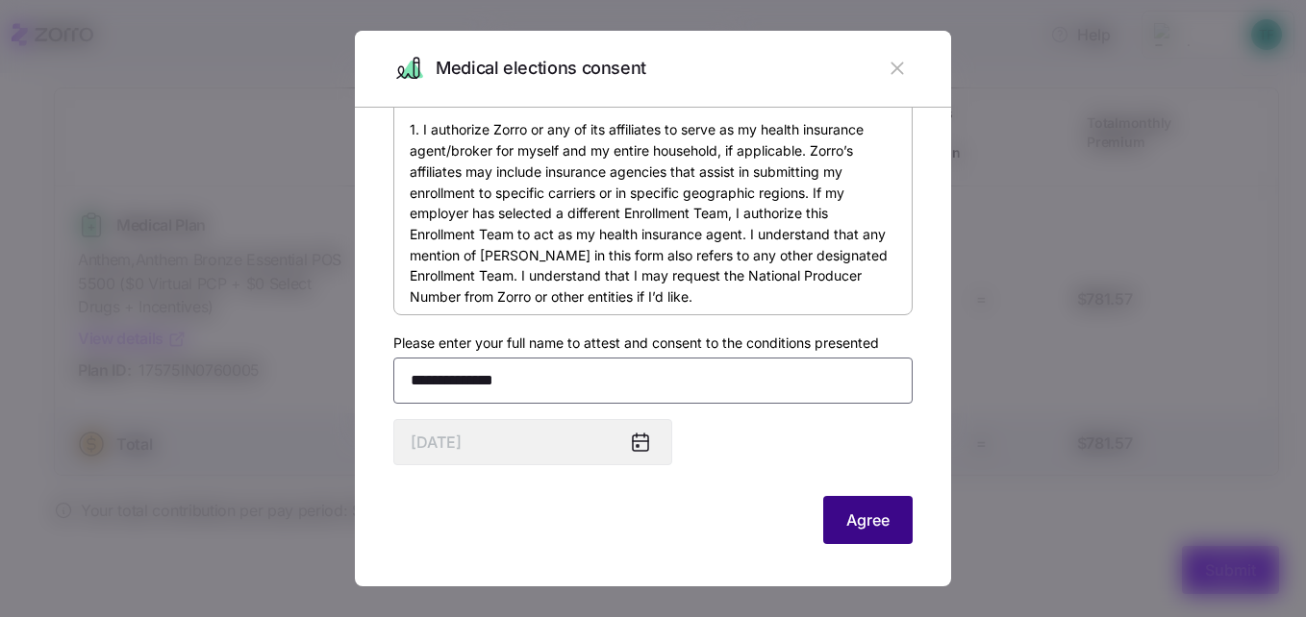
type input "**********"
click at [846, 519] on span "Agree" at bounding box center [867, 520] width 43 height 23
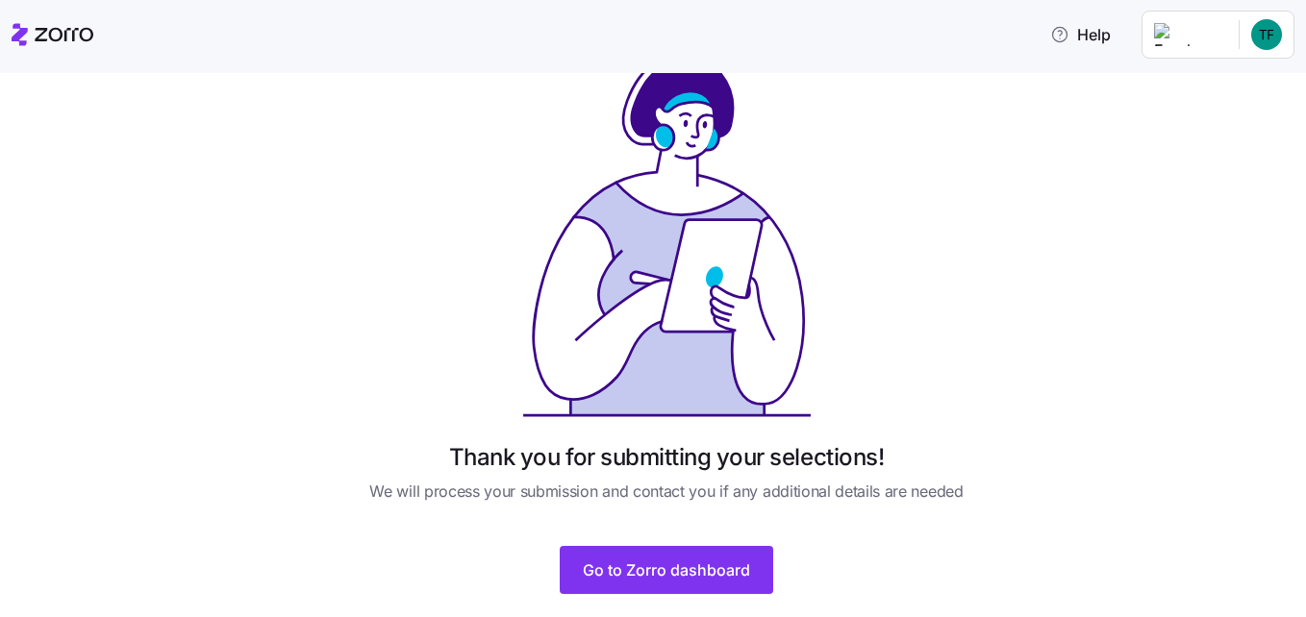
scroll to position [98, 0]
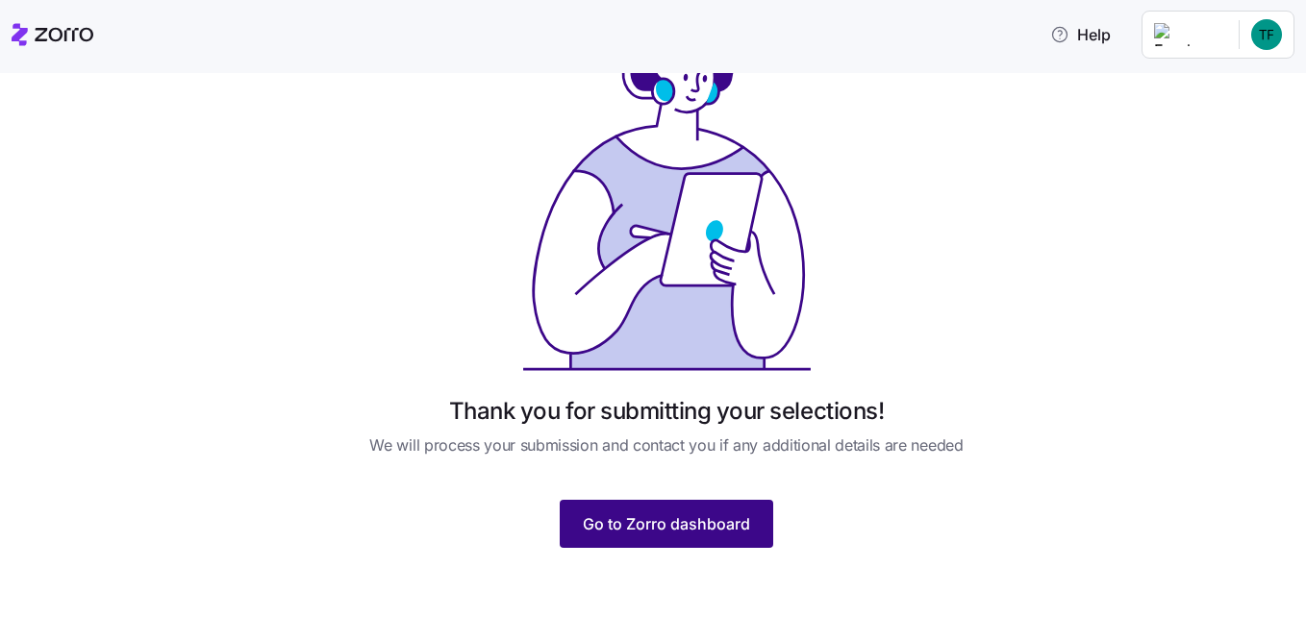
click at [750, 530] on button "Go to Zorro dashboard" at bounding box center [666, 524] width 213 height 48
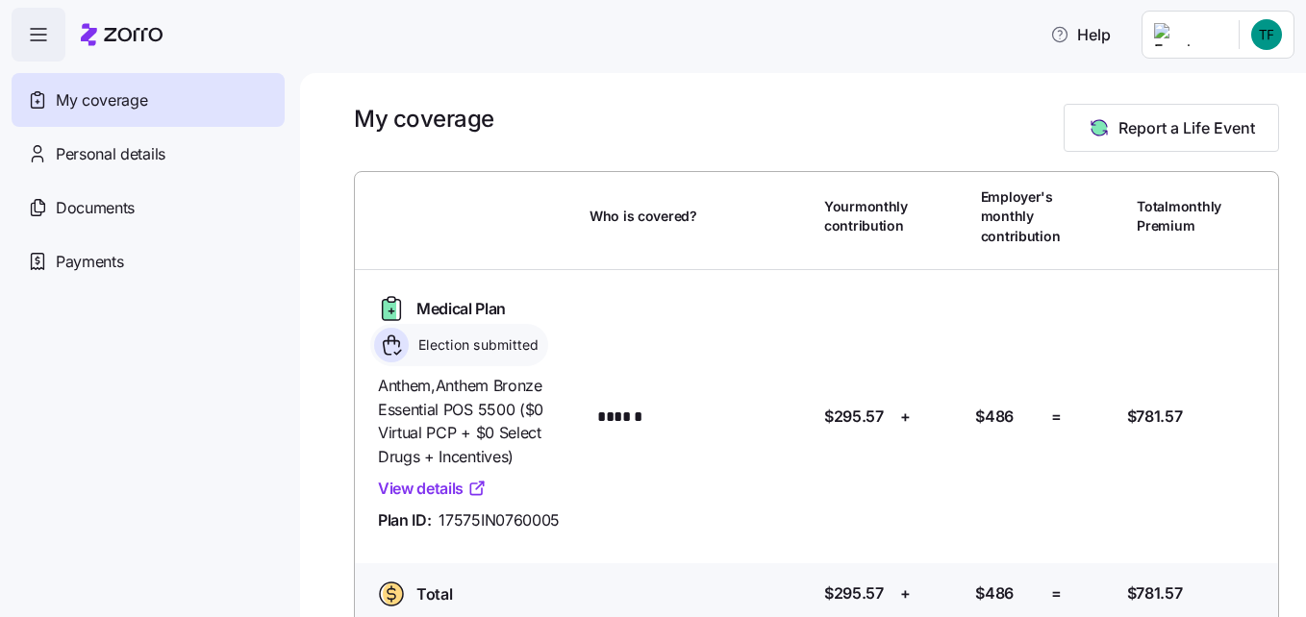
scroll to position [32, 0]
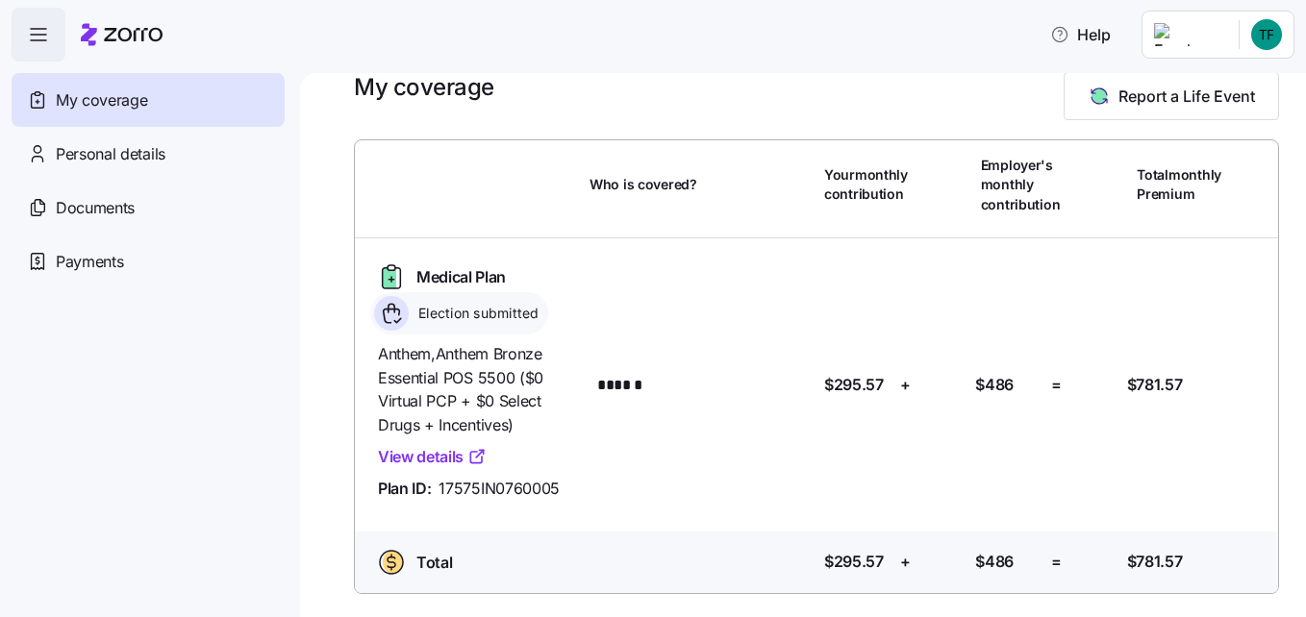
click at [478, 458] on icon at bounding box center [480, 455] width 8 height 8
